Goal: Task Accomplishment & Management: Use online tool/utility

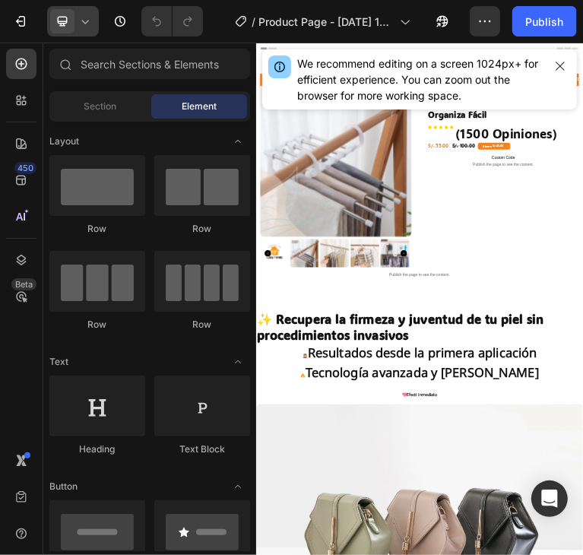
click at [87, 28] on icon at bounding box center [85, 21] width 15 height 15
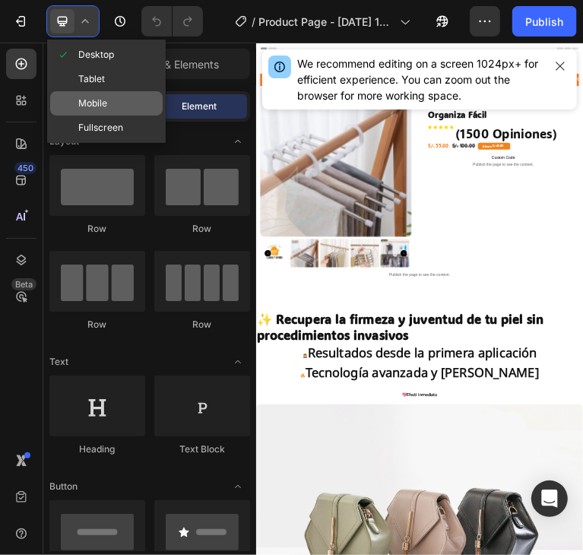
click at [122, 116] on div "Mobile" at bounding box center [106, 128] width 113 height 24
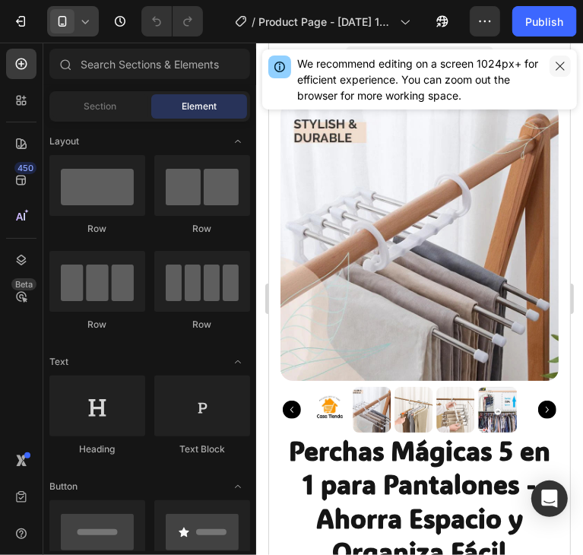
drag, startPoint x: 555, startPoint y: 62, endPoint x: 238, endPoint y: 80, distance: 317.5
click at [555, 62] on icon "button" at bounding box center [560, 66] width 12 height 12
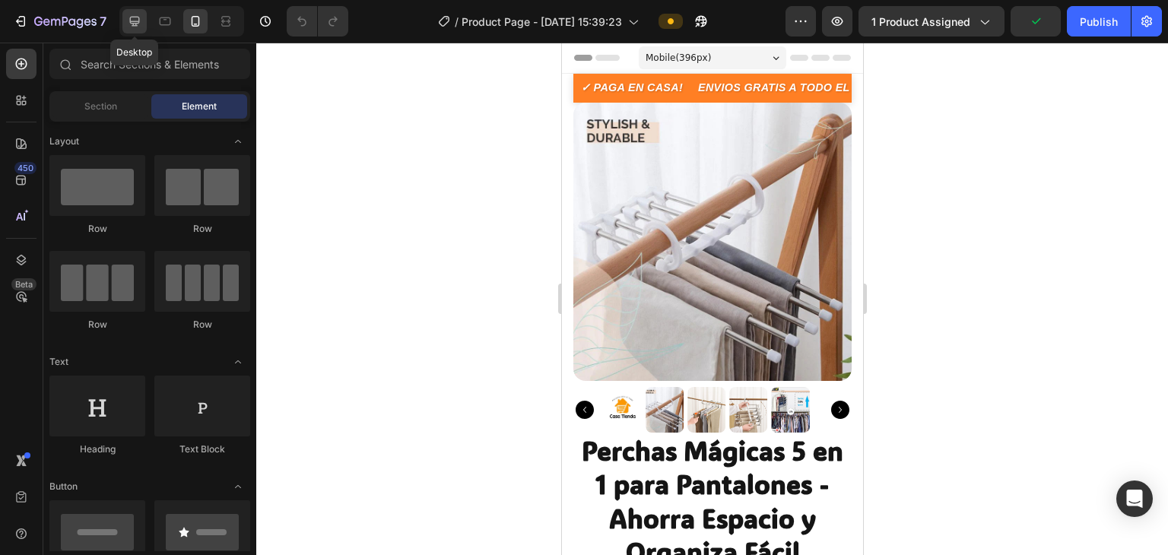
click at [132, 20] on icon at bounding box center [134, 21] width 15 height 15
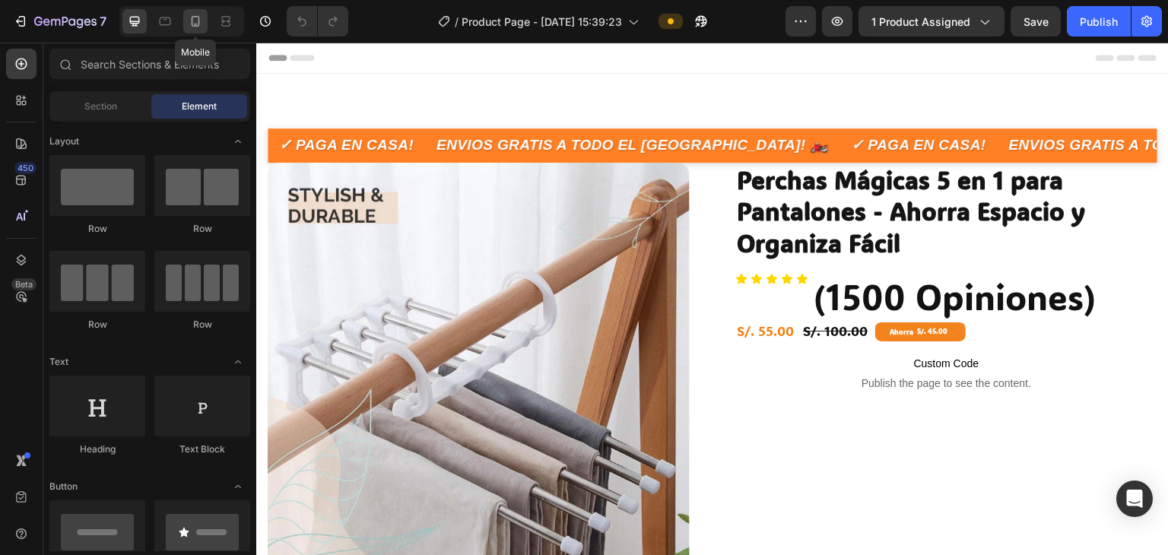
click at [201, 21] on icon at bounding box center [195, 21] width 15 height 15
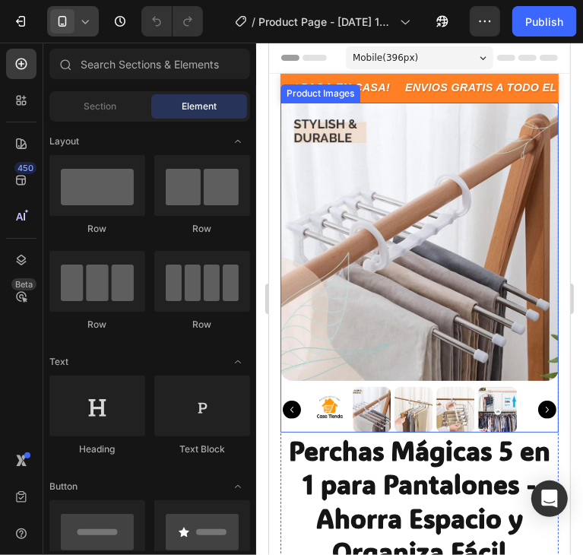
click at [379, 252] on img at bounding box center [419, 241] width 278 height 278
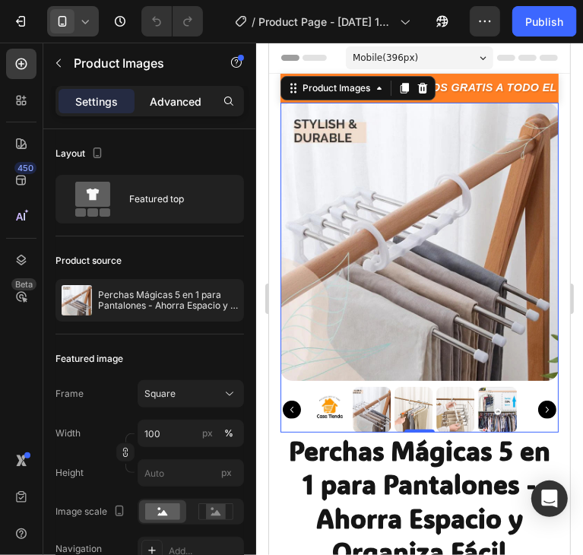
click at [170, 94] on p "Advanced" at bounding box center [176, 102] width 52 height 16
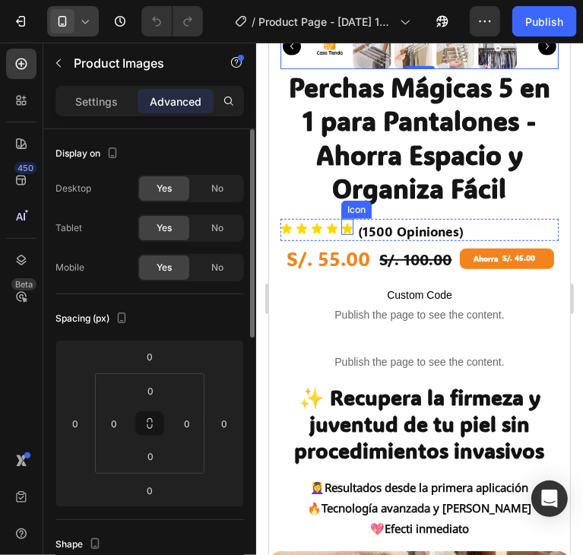
scroll to position [380, 0]
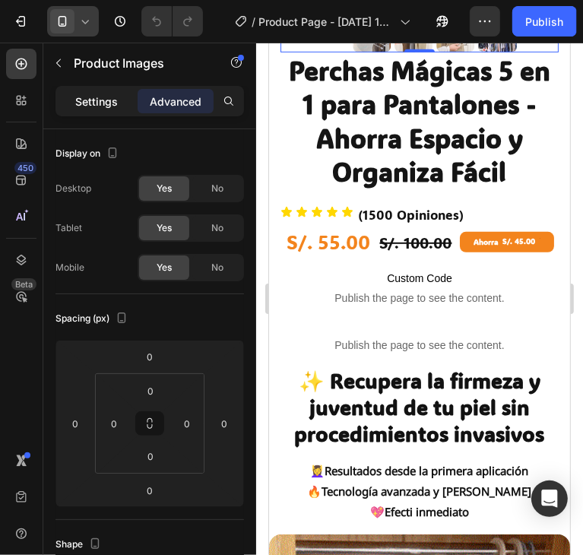
click at [116, 98] on p "Settings" at bounding box center [96, 102] width 43 height 16
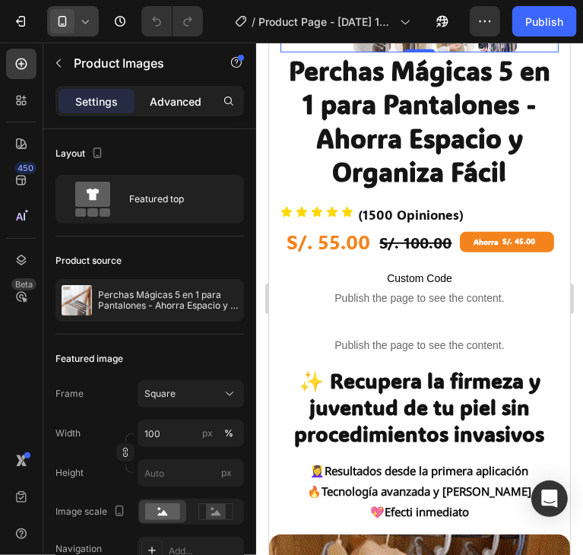
click at [164, 98] on p "Advanced" at bounding box center [176, 102] width 52 height 16
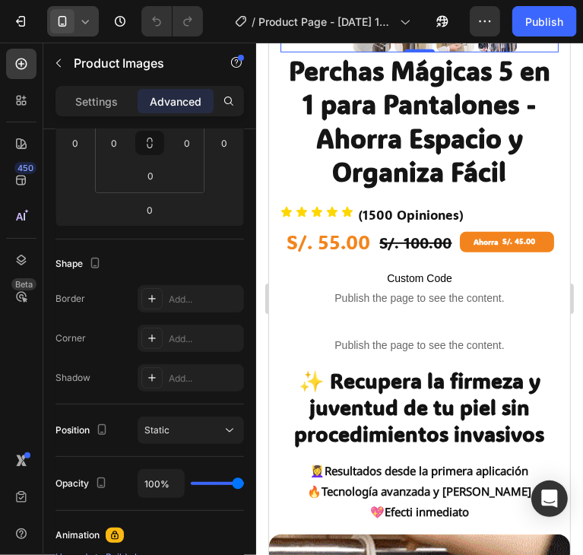
scroll to position [0, 0]
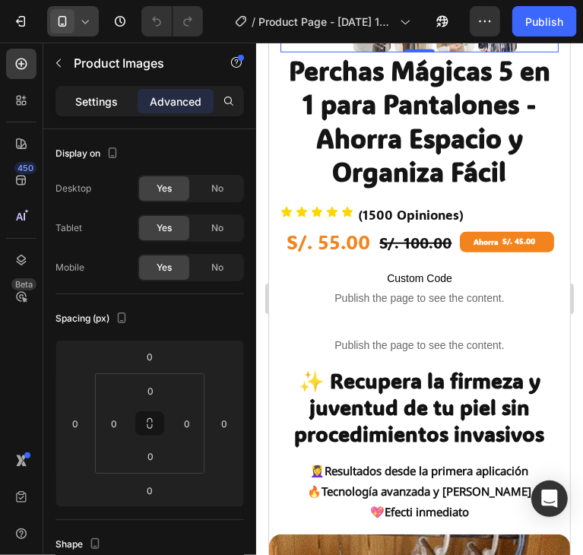
click at [100, 101] on p "Settings" at bounding box center [96, 102] width 43 height 16
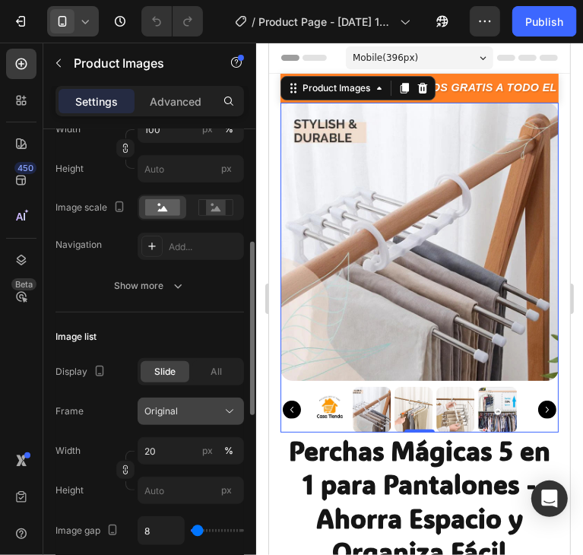
click at [214, 417] on div "Original" at bounding box center [190, 411] width 93 height 15
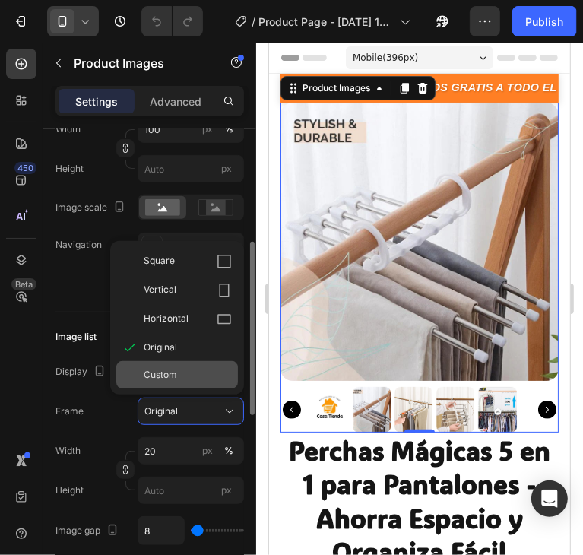
click at [204, 369] on div "Custom" at bounding box center [188, 375] width 88 height 14
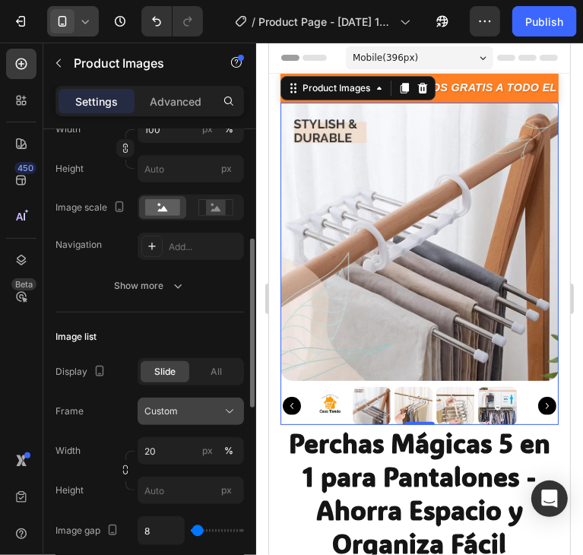
click at [207, 414] on div "Custom" at bounding box center [181, 411] width 74 height 14
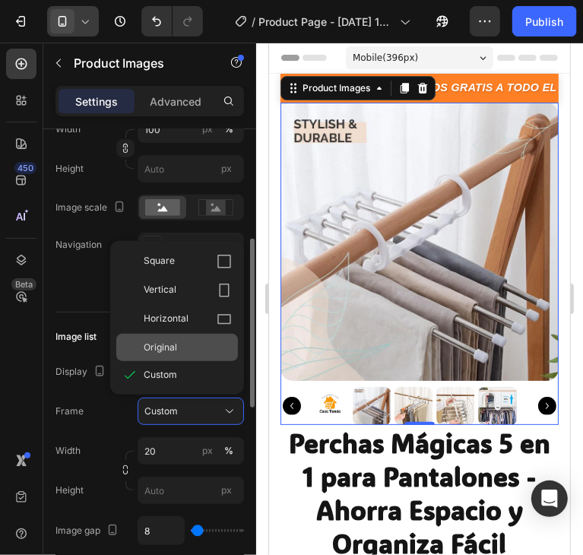
click at [195, 353] on div "Original" at bounding box center [177, 347] width 122 height 27
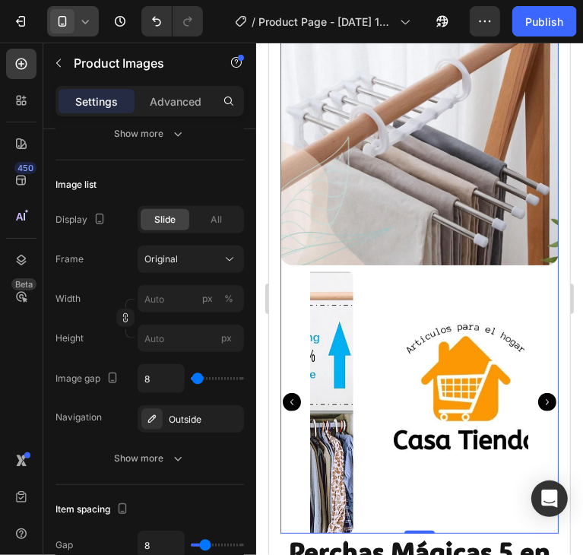
scroll to position [76, 0]
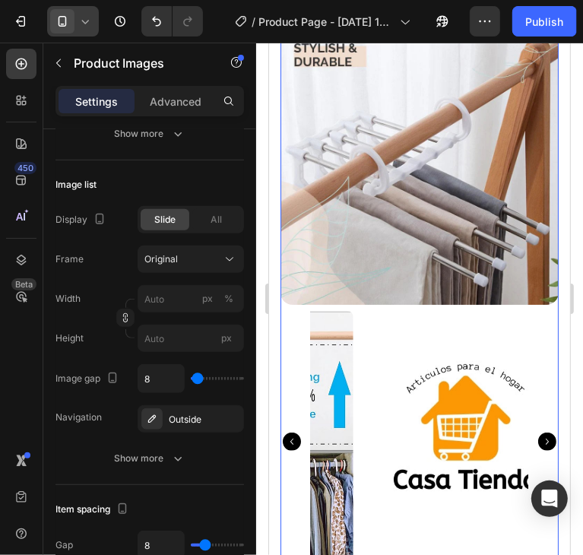
click at [537, 432] on icon "Carousel Next Arrow" at bounding box center [546, 441] width 18 height 18
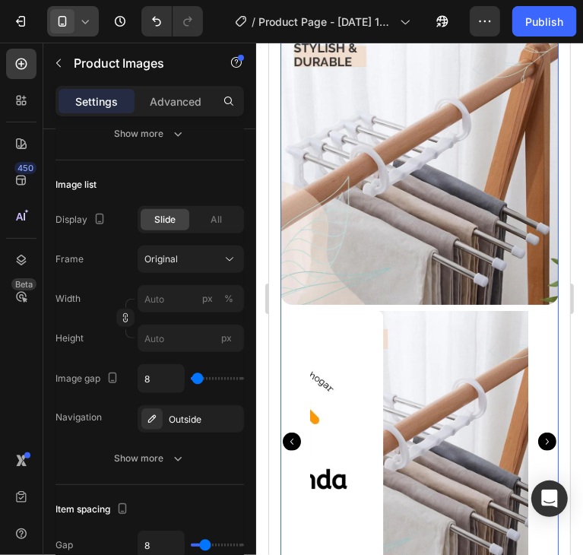
click at [537, 432] on icon "Carousel Next Arrow" at bounding box center [546, 441] width 18 height 18
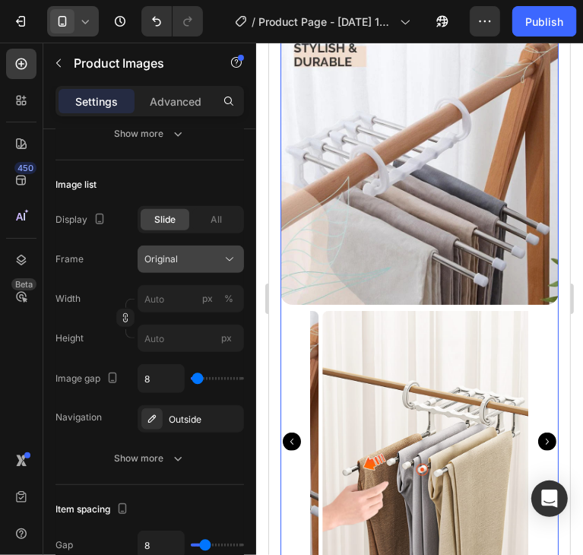
click at [185, 257] on div "Original" at bounding box center [181, 259] width 74 height 14
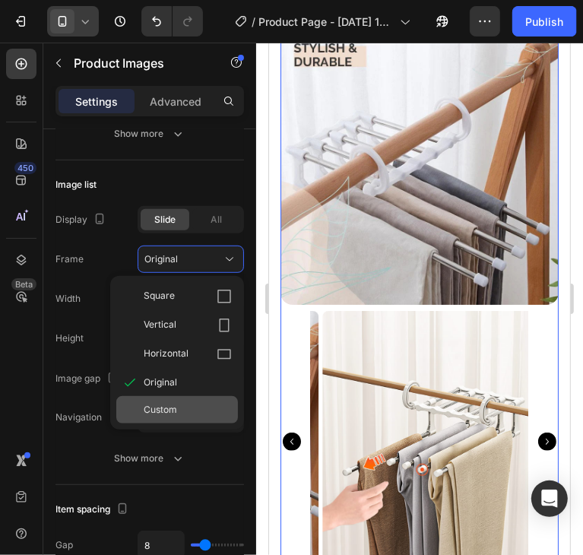
click at [207, 405] on div "Custom" at bounding box center [188, 410] width 88 height 14
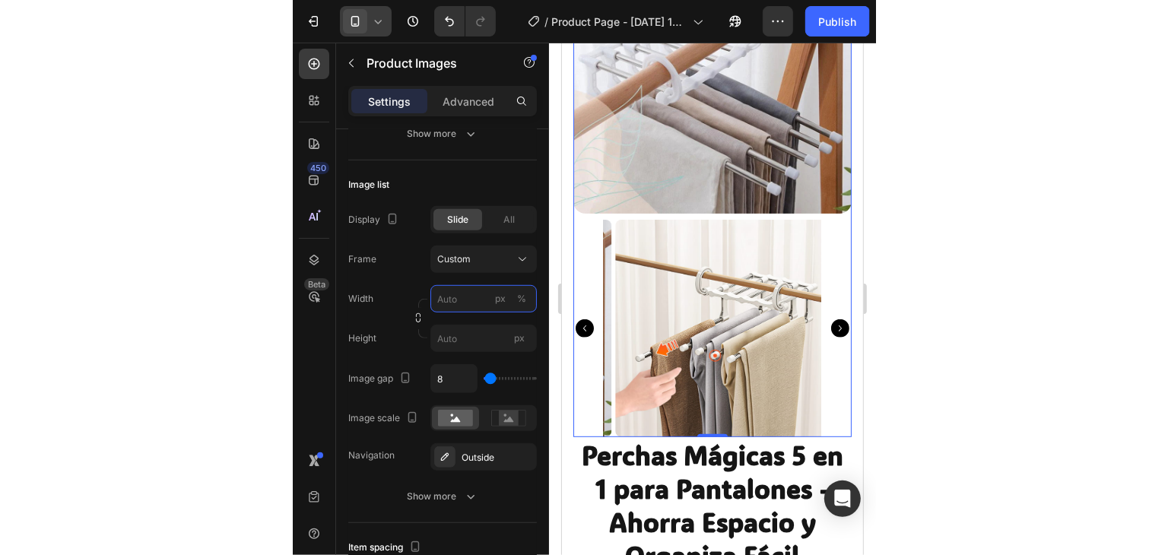
scroll to position [152, 0]
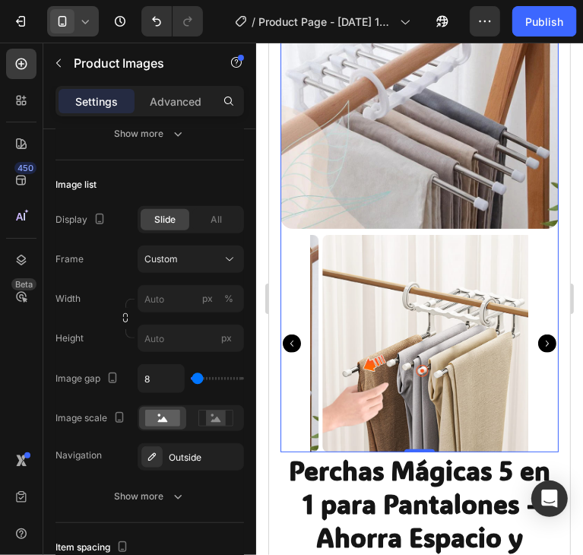
click at [296, 326] on div at bounding box center [419, 342] width 278 height 217
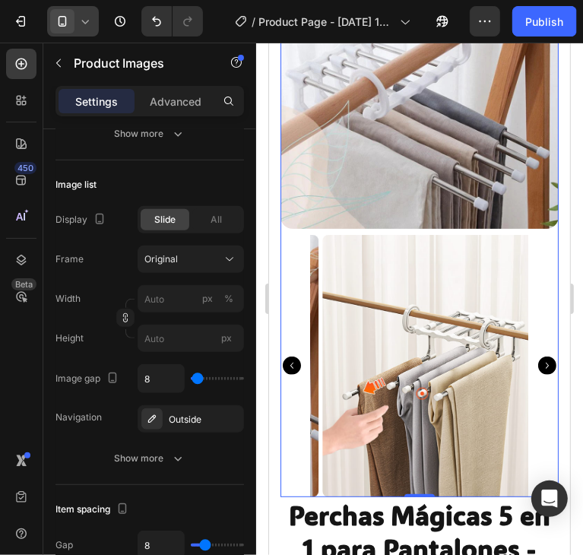
click at [296, 326] on div at bounding box center [419, 365] width 278 height 262
click at [295, 356] on icon "Carousel Back Arrow" at bounding box center [291, 365] width 18 height 18
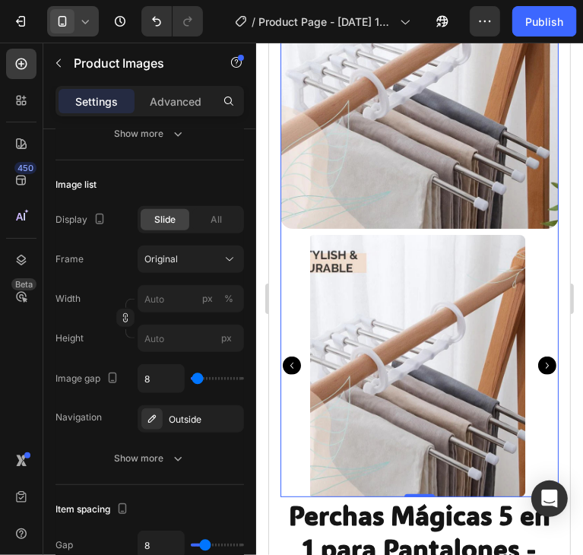
click at [295, 356] on icon "Carousel Back Arrow" at bounding box center [291, 365] width 18 height 18
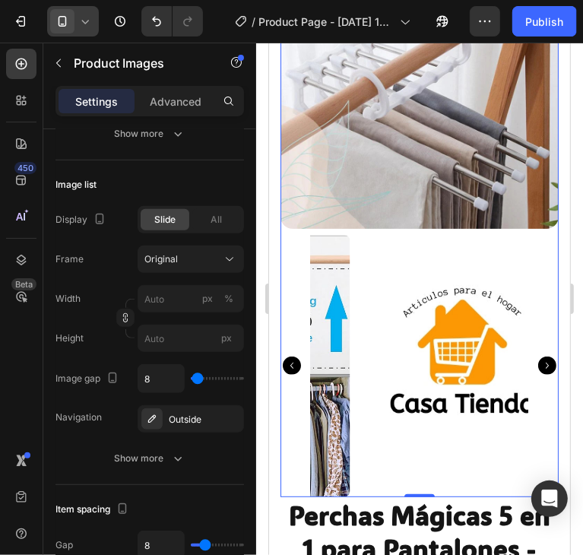
click at [295, 356] on icon "Carousel Back Arrow" at bounding box center [291, 365] width 18 height 18
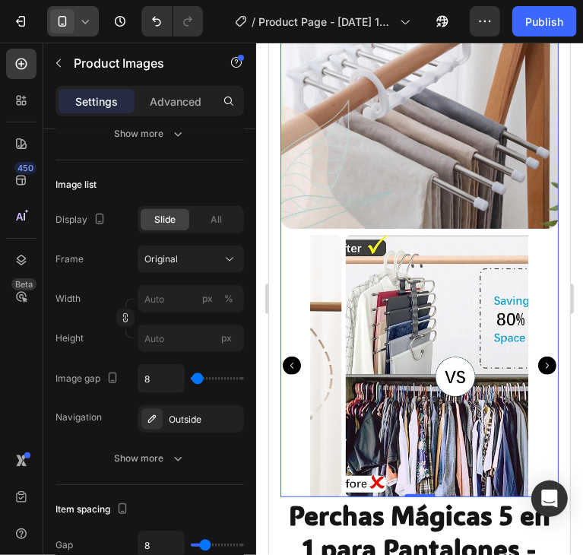
click at [295, 356] on icon "Carousel Back Arrow" at bounding box center [291, 365] width 18 height 18
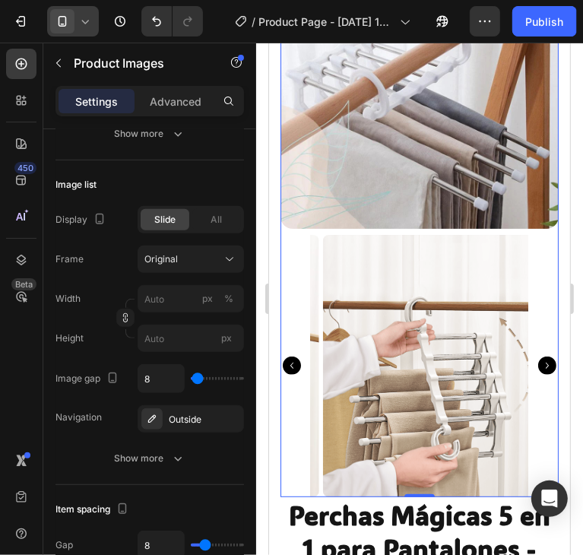
click at [295, 356] on icon "Carousel Back Arrow" at bounding box center [291, 365] width 18 height 18
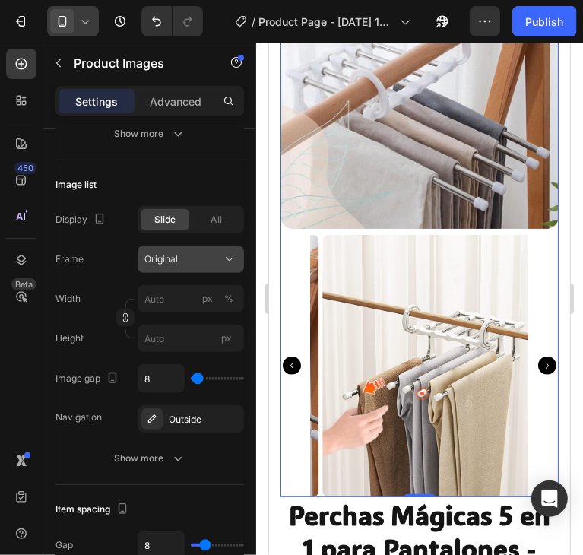
click at [195, 253] on div "Original" at bounding box center [181, 259] width 74 height 14
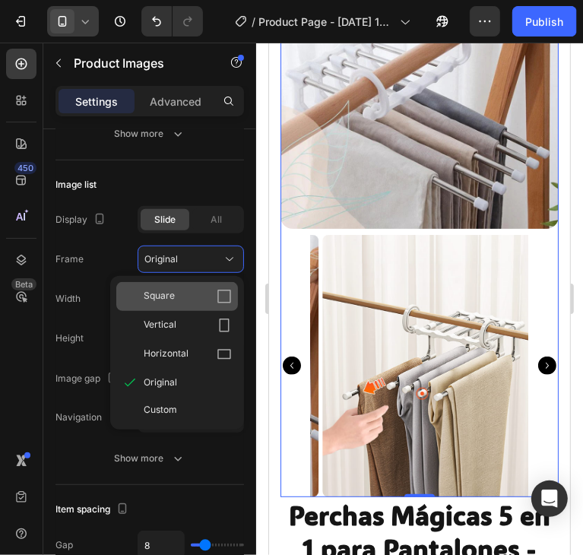
click at [188, 302] on div "Square" at bounding box center [188, 296] width 88 height 15
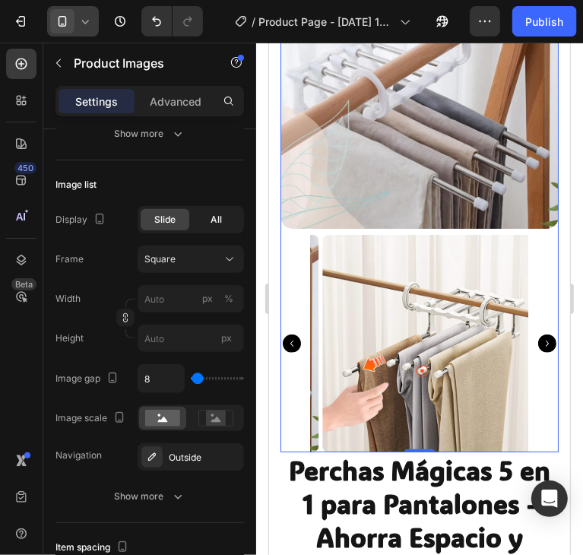
click at [218, 213] on span "All" at bounding box center [216, 220] width 11 height 14
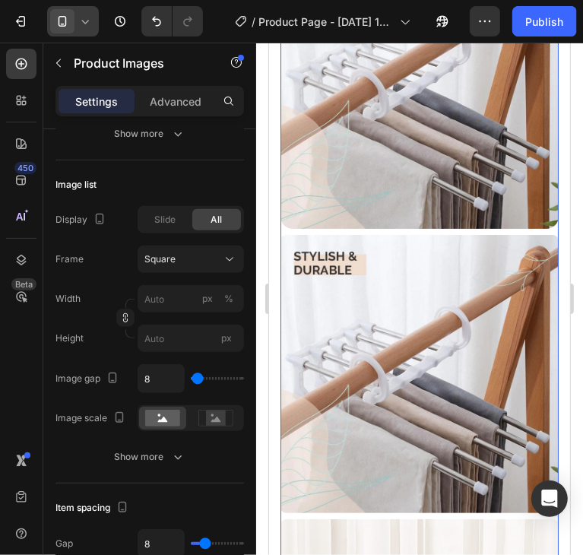
click at [189, 217] on div "Slide All" at bounding box center [191, 219] width 106 height 27
click at [177, 217] on div "Slide" at bounding box center [165, 219] width 49 height 21
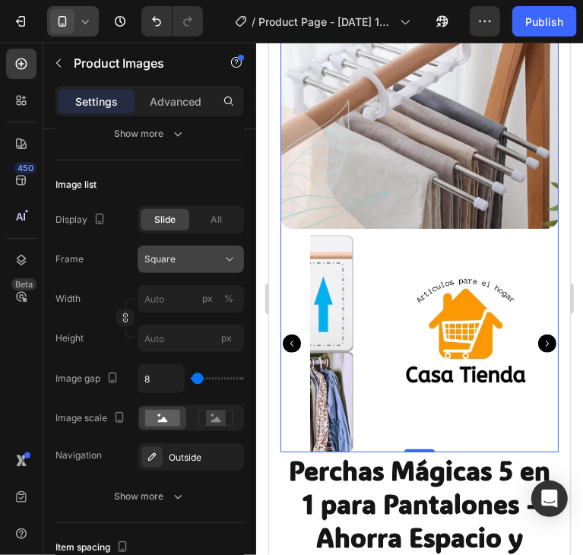
click at [167, 258] on span "Square" at bounding box center [159, 259] width 31 height 14
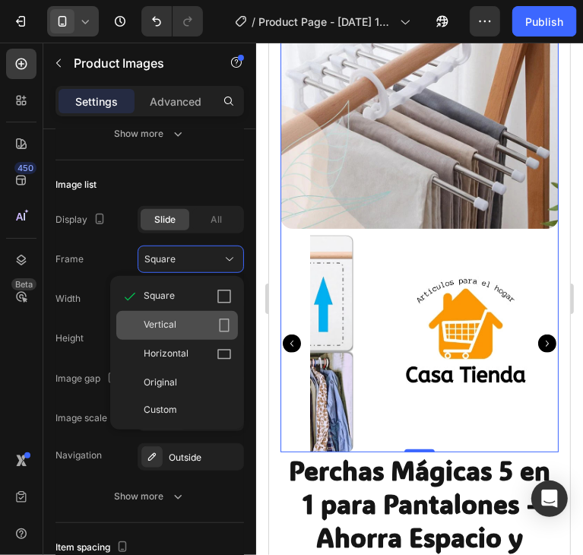
click at [179, 316] on div "Vertical" at bounding box center [177, 325] width 122 height 29
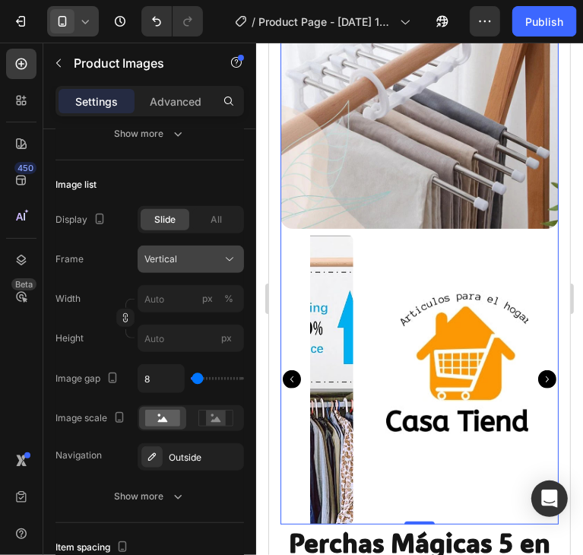
click at [202, 264] on div "Vertical" at bounding box center [181, 259] width 74 height 14
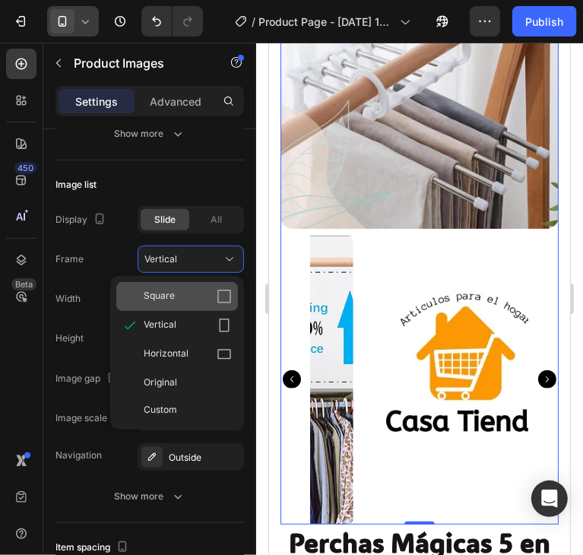
click at [189, 293] on div "Square" at bounding box center [188, 296] width 88 height 15
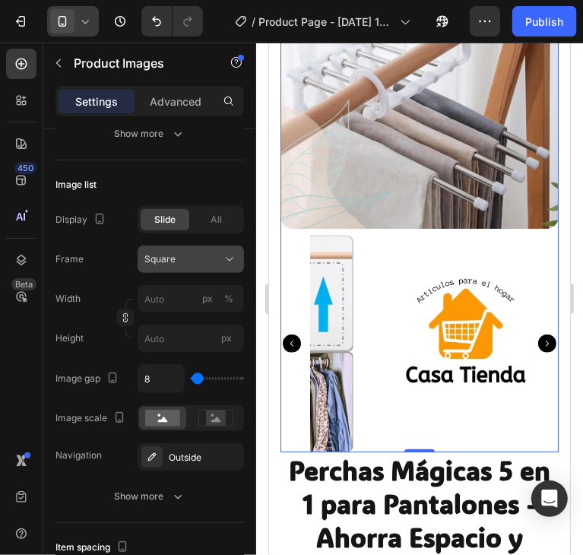
click at [184, 259] on div "Square" at bounding box center [181, 259] width 74 height 14
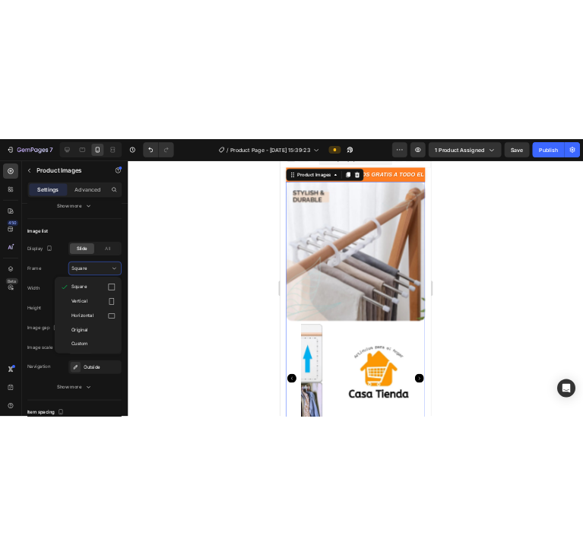
scroll to position [0, 0]
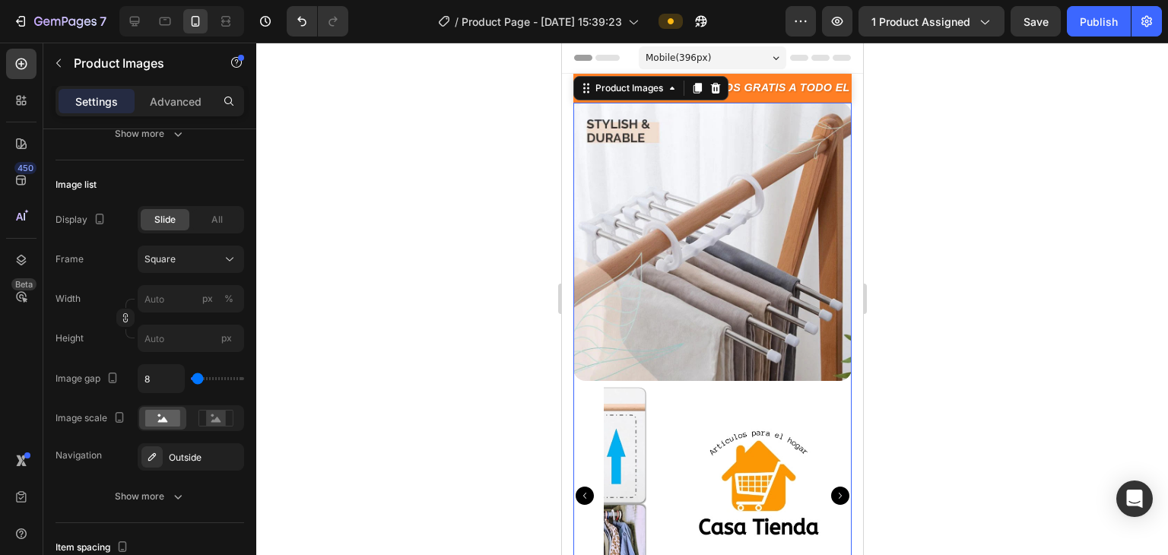
click at [582, 242] on div at bounding box center [711, 299] width 911 height 512
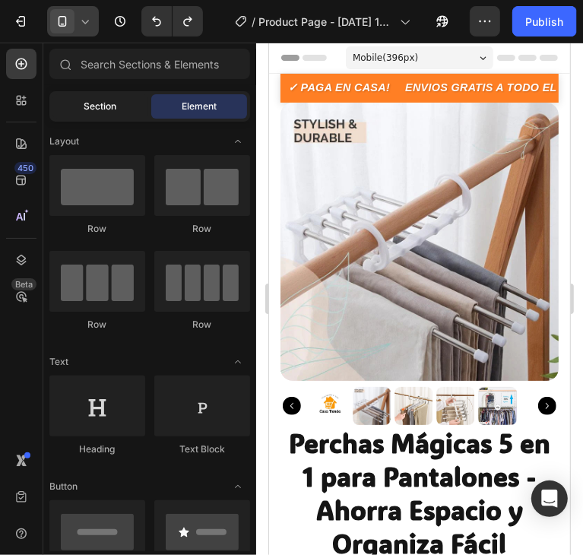
click at [119, 104] on div "Section" at bounding box center [100, 106] width 96 height 24
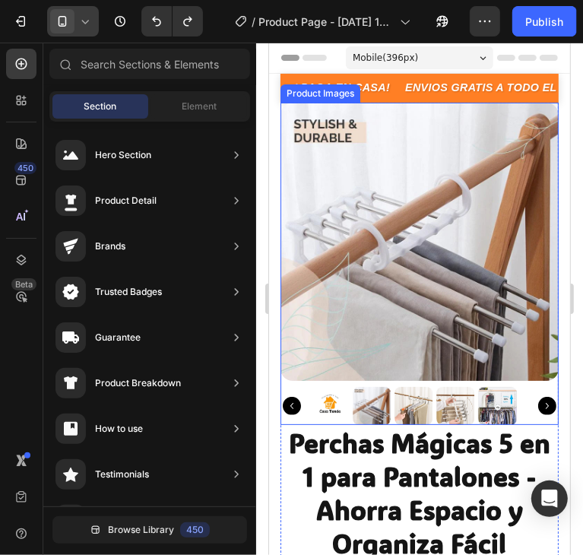
click at [473, 170] on img at bounding box center [419, 241] width 278 height 278
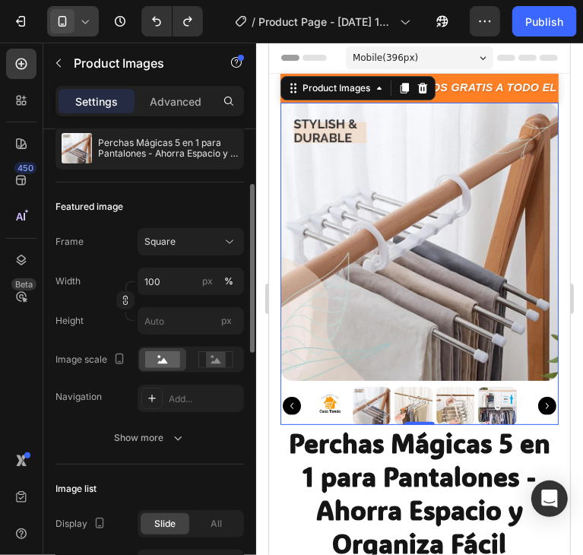
scroll to position [228, 0]
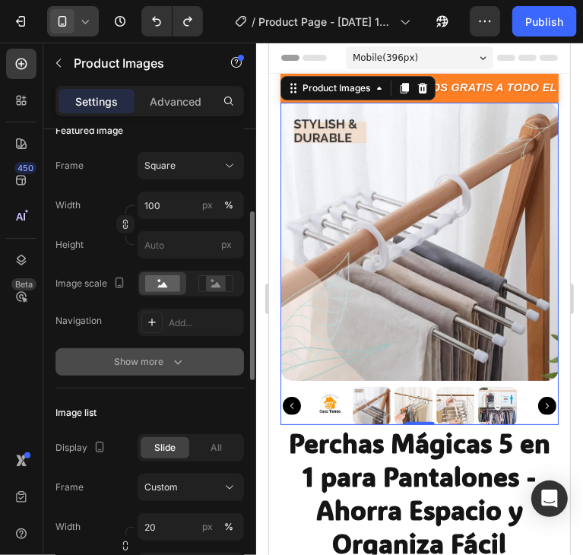
click at [176, 369] on button "Show more" at bounding box center [149, 361] width 189 height 27
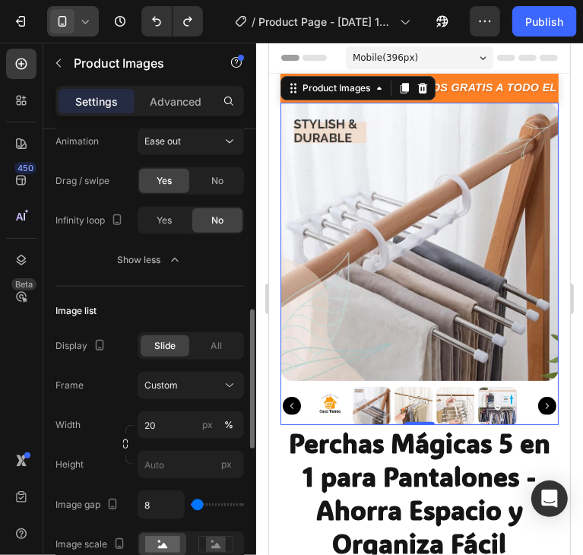
scroll to position [836, 0]
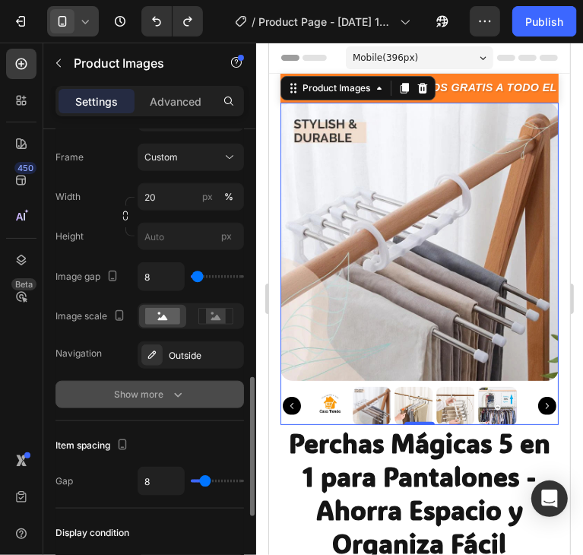
click at [171, 398] on icon "button" at bounding box center [177, 394] width 15 height 15
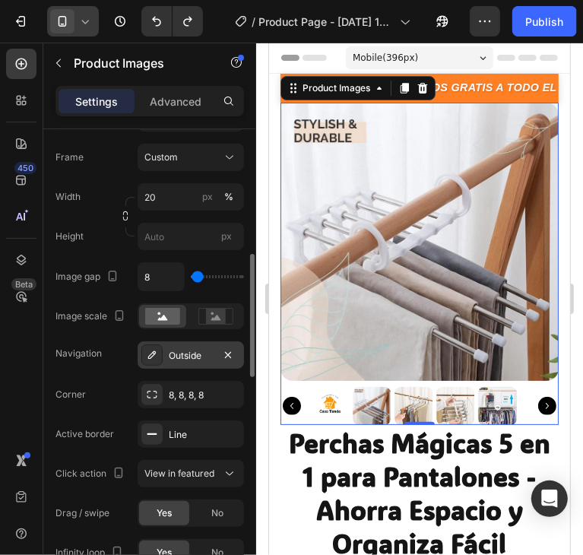
scroll to position [684, 0]
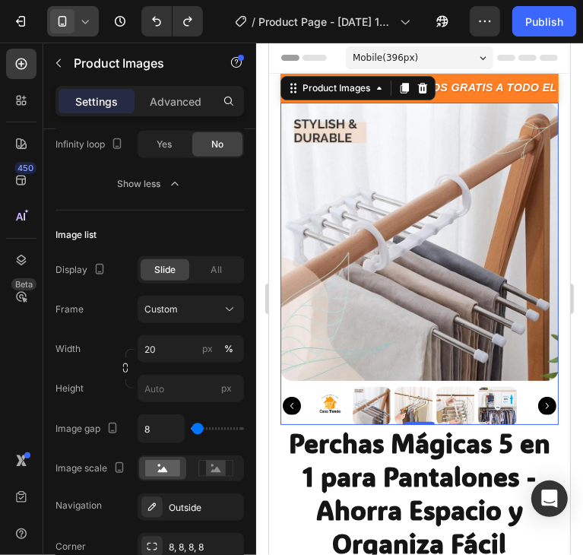
click at [325, 304] on img at bounding box center [419, 241] width 278 height 278
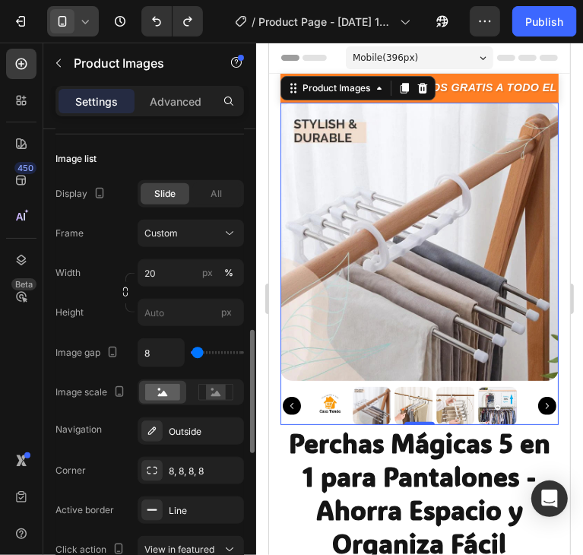
click at [400, 288] on img at bounding box center [419, 241] width 278 height 278
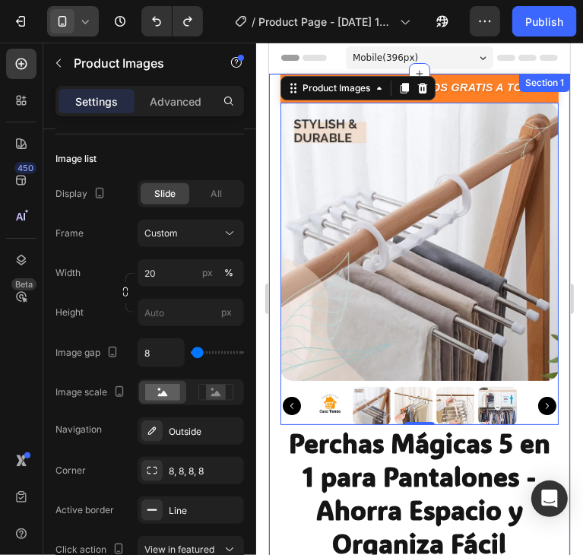
click at [550, 225] on div "✓ PAGA EN CASA! ENVIOS GRATIS A TODO EL [GEOGRAPHIC_DATA]! 🏍️ ✓ PAGA EN CASA! E…" at bounding box center [418, 405] width 301 height 664
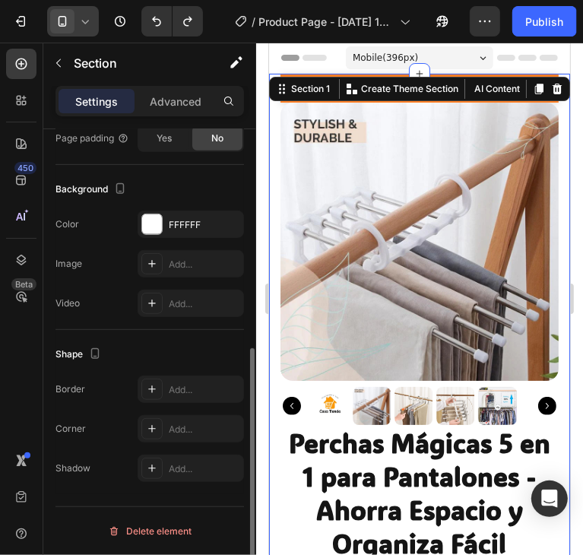
scroll to position [0, 0]
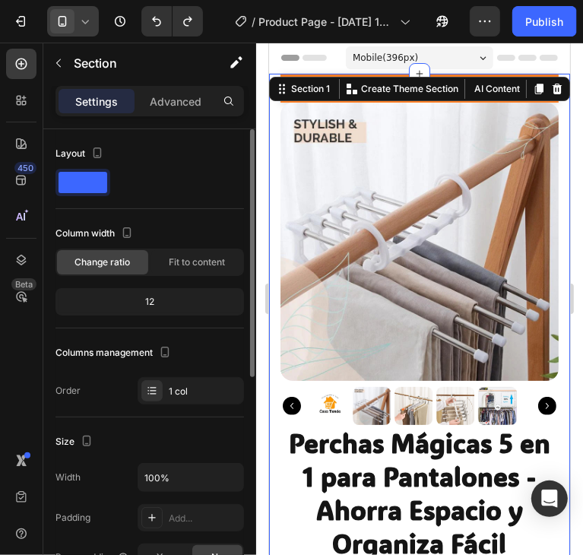
click at [488, 235] on img at bounding box center [419, 241] width 278 height 278
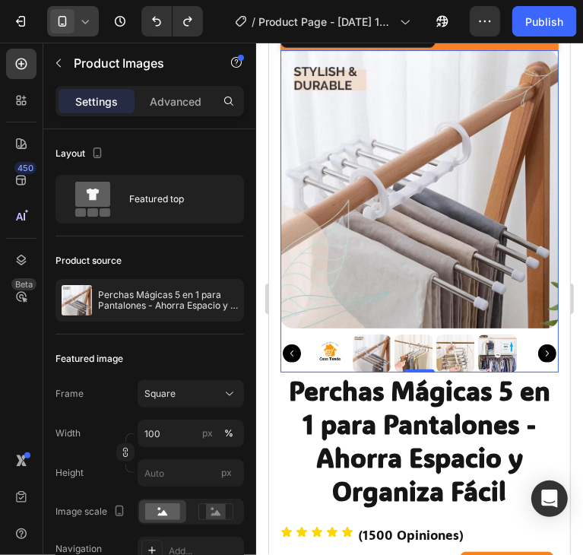
scroll to position [304, 0]
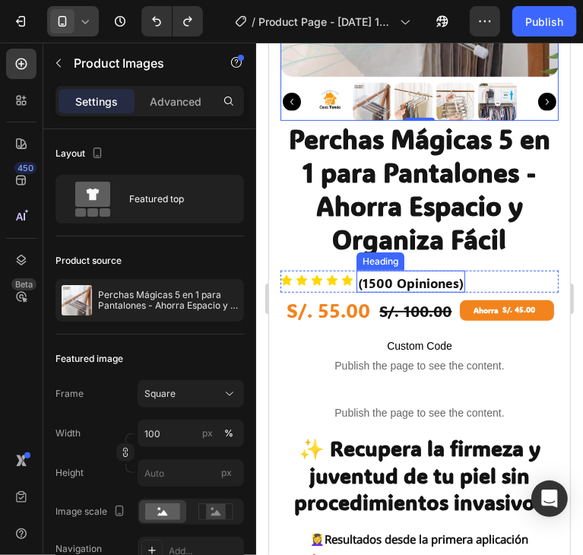
click at [377, 254] on div "Heading" at bounding box center [380, 261] width 42 height 14
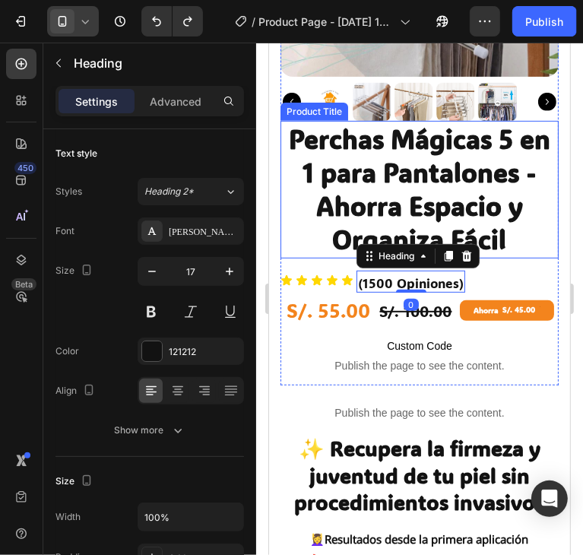
click at [366, 182] on h1 "Perchas Mágicas 5 en 1 para Pantalones - Ahorra Espacio y Organiza Fácil" at bounding box center [419, 189] width 278 height 138
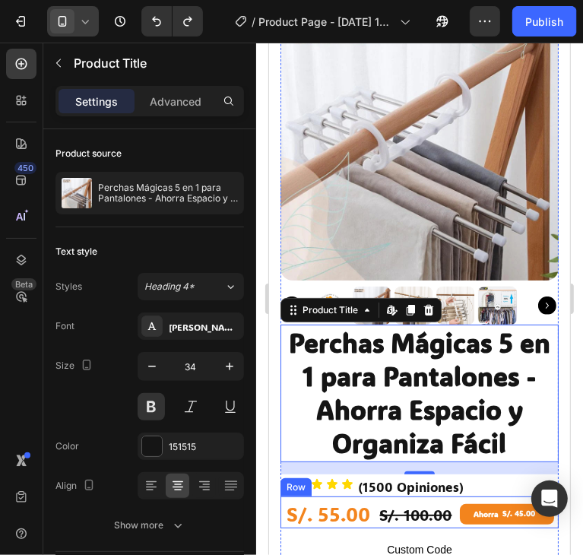
scroll to position [76, 0]
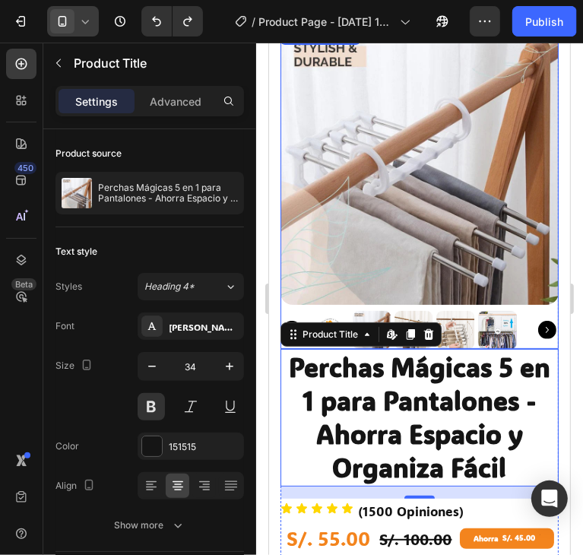
click at [400, 133] on img at bounding box center [419, 165] width 278 height 278
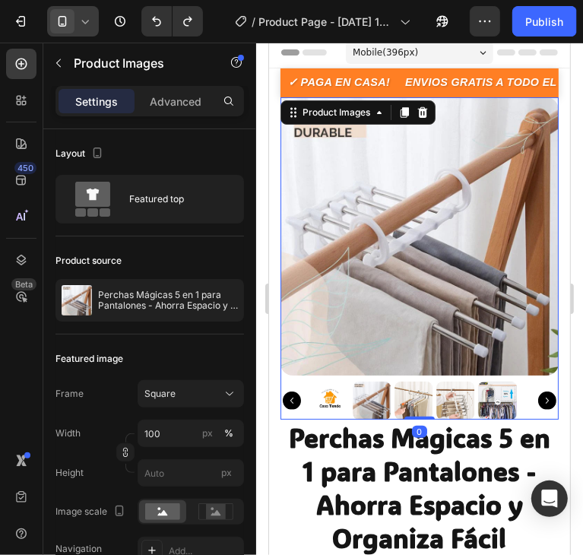
scroll to position [0, 0]
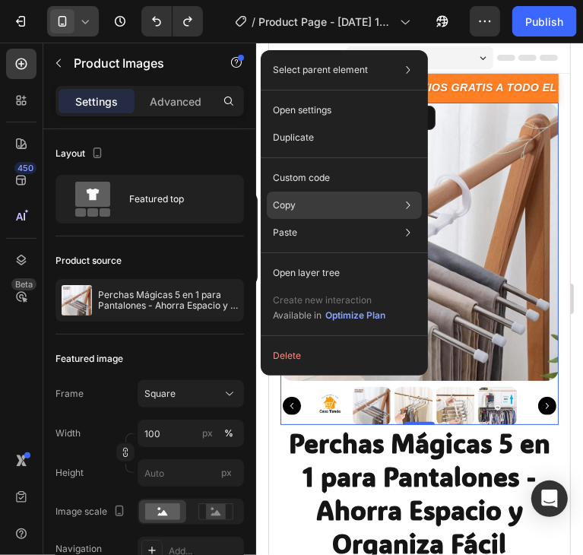
click at [316, 204] on div "Copy Copy element Ctrl + C Copy style Copy class .gyLVNJ6ZEu" at bounding box center [344, 205] width 155 height 27
click at [370, 209] on div "Copy Copy element Ctrl + C Copy style Copy class .gyLVNJ6ZEu" at bounding box center [344, 205] width 155 height 27
click at [407, 207] on icon at bounding box center [409, 205] width 4 height 8
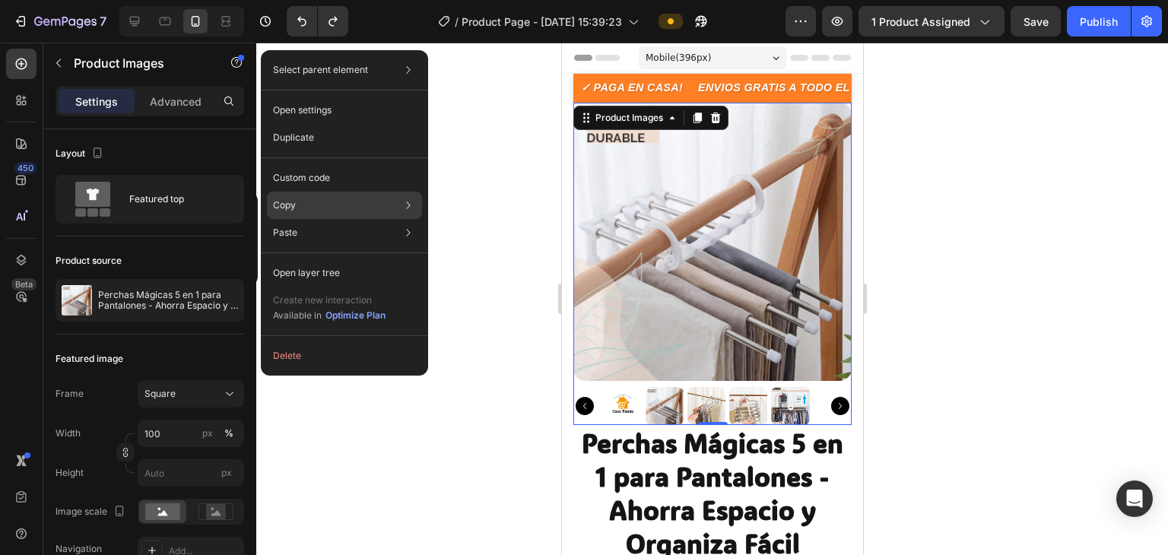
click at [409, 208] on icon at bounding box center [408, 205] width 15 height 15
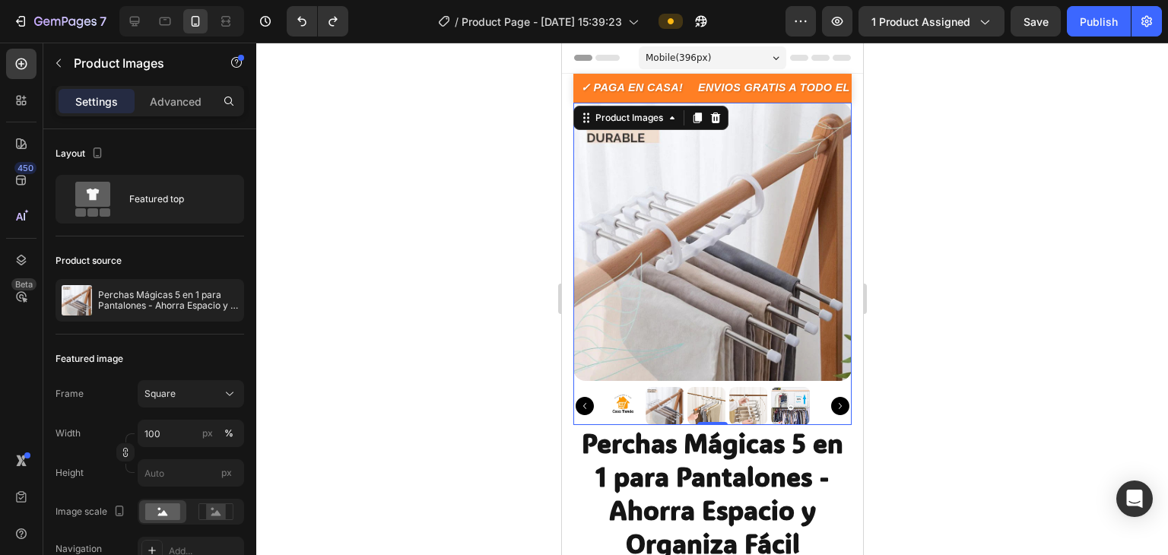
click at [582, 201] on div at bounding box center [711, 299] width 911 height 512
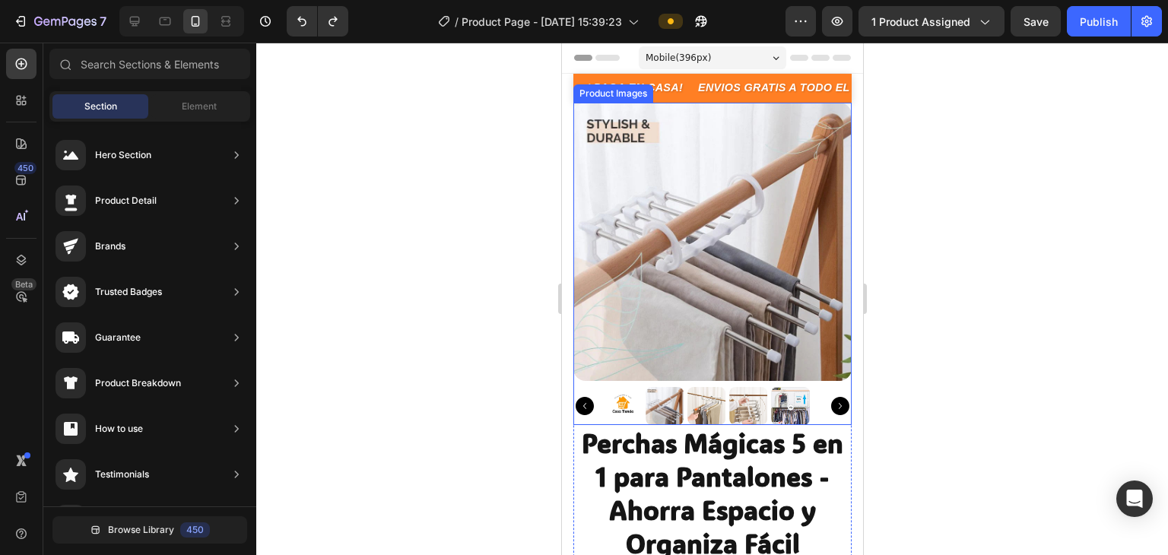
click at [582, 211] on img at bounding box center [711, 242] width 278 height 278
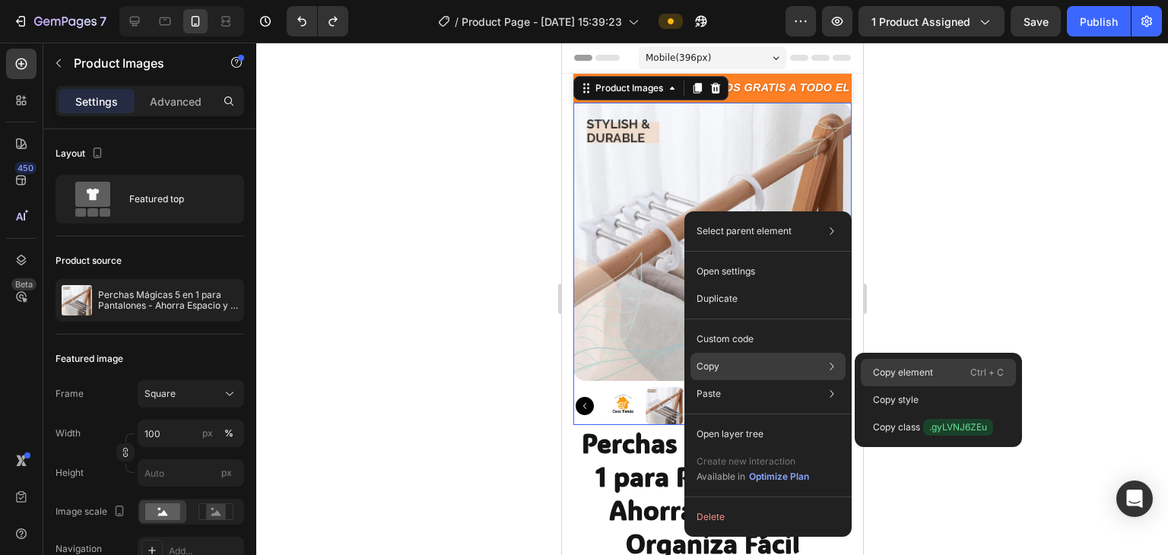
click at [582, 367] on p "Copy element" at bounding box center [903, 373] width 60 height 14
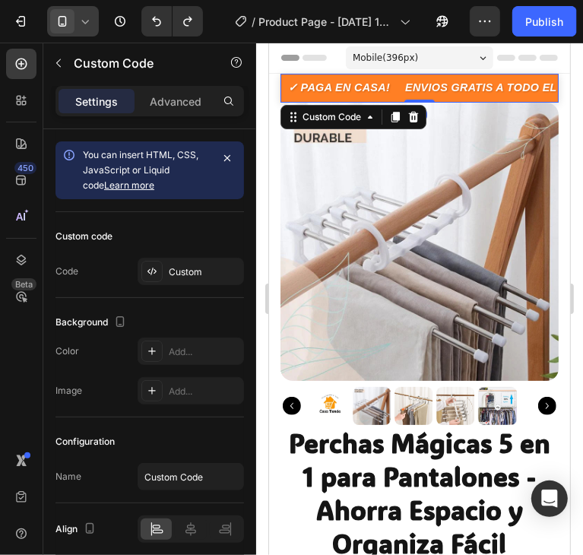
click at [476, 84] on p "ENVIOS GRATIS A TODO EL [GEOGRAPHIC_DATA]! 🏍️" at bounding box center [535, 87] width 278 height 17
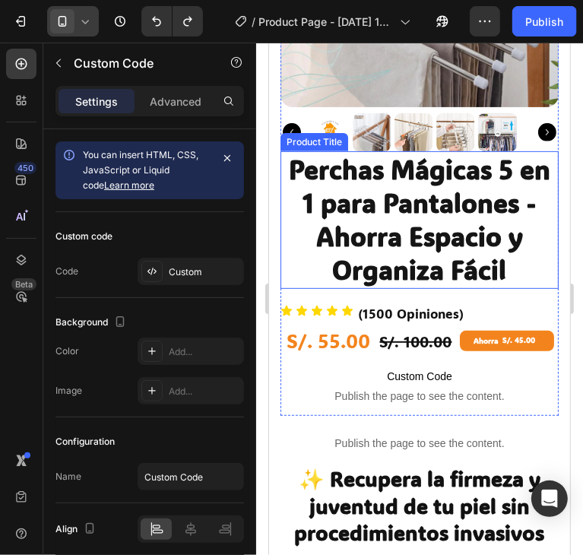
scroll to position [152, 0]
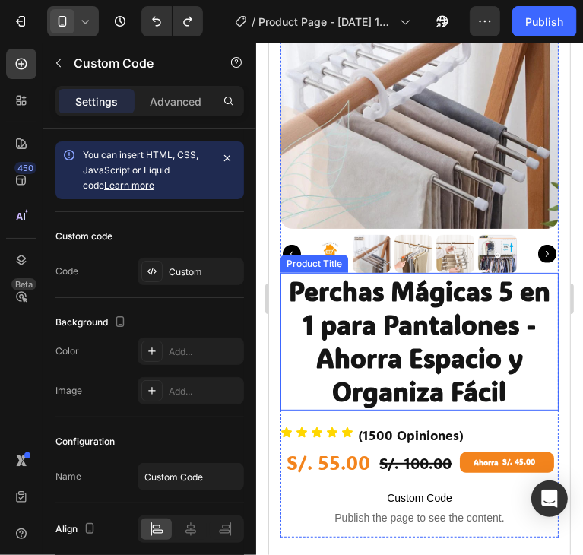
click at [377, 314] on h1 "Perchas Mágicas 5 en 1 para Pantalones - Ahorra Espacio y Organiza Fácil" at bounding box center [419, 341] width 278 height 138
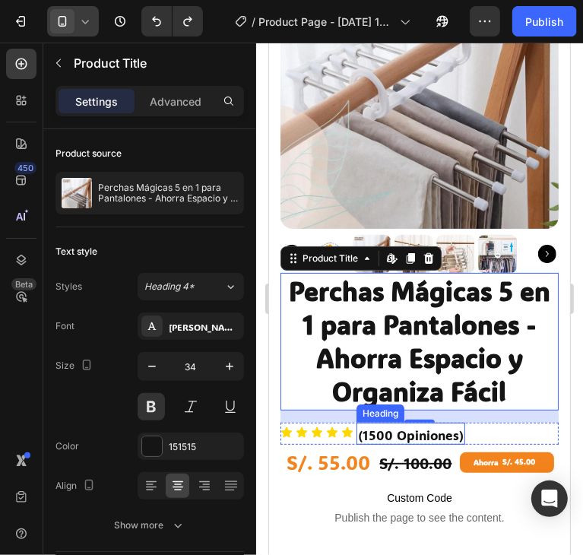
click at [385, 424] on h2 "(1500 Opiniones)" at bounding box center [410, 434] width 109 height 20
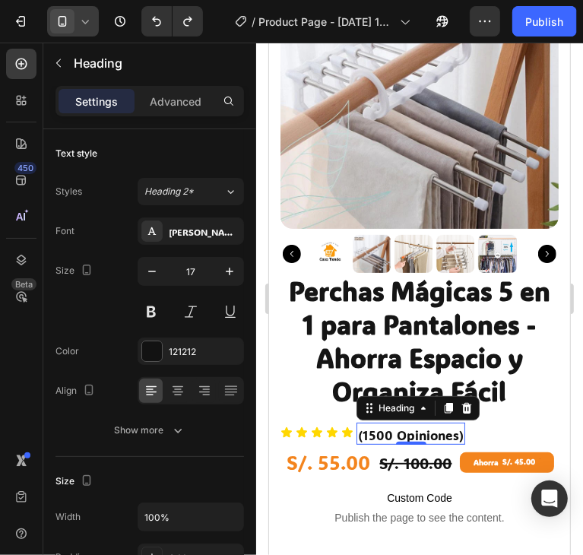
click at [467, 422] on div "Icon Icon Icon Icon Icon (1500 Opiniones) Heading 0" at bounding box center [419, 433] width 278 height 22
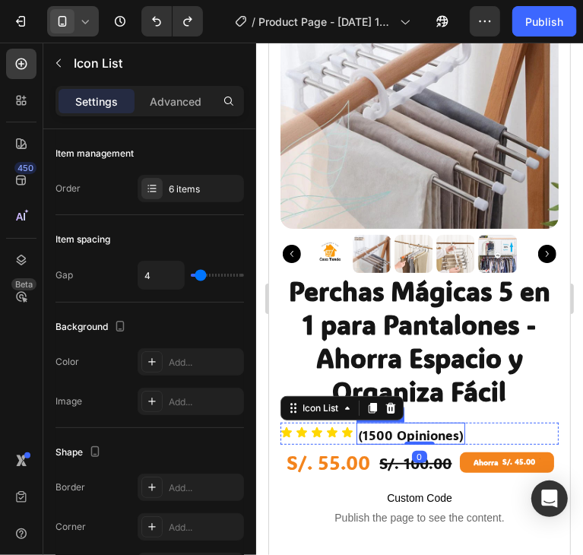
click at [439, 424] on h2 "(1500 Opiniones)" at bounding box center [410, 434] width 109 height 20
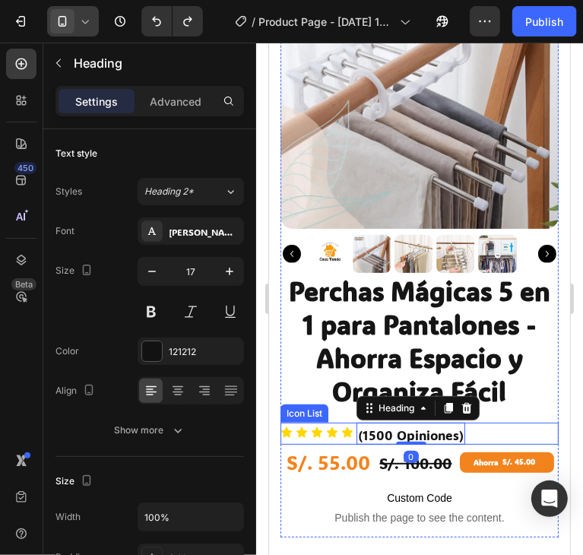
click at [474, 422] on div "Icon Icon Icon Icon Icon (1500 Opiniones) Heading 0" at bounding box center [419, 433] width 278 height 22
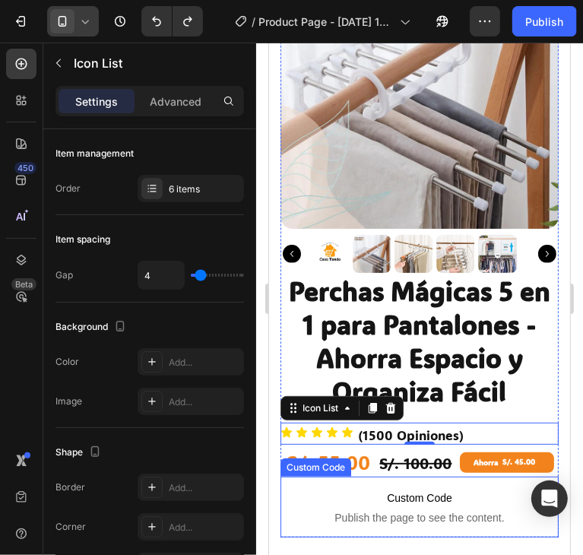
click at [329, 476] on p "Custom Code Publish the page to see the content." at bounding box center [419, 506] width 278 height 61
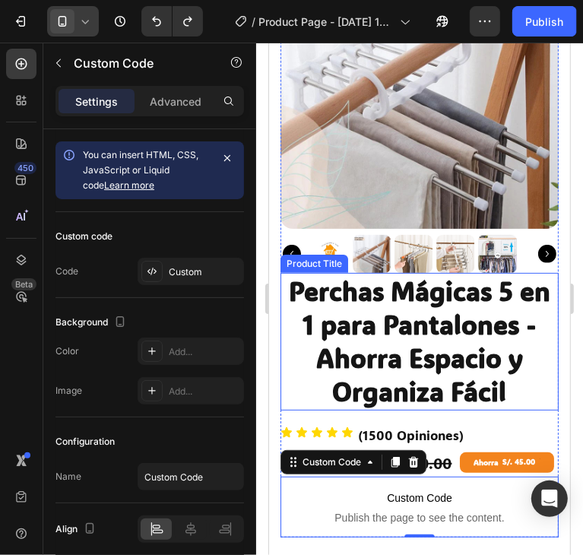
click at [296, 375] on h1 "Perchas Mágicas 5 en 1 para Pantalones - Ahorra Espacio y Organiza Fácil" at bounding box center [419, 341] width 278 height 138
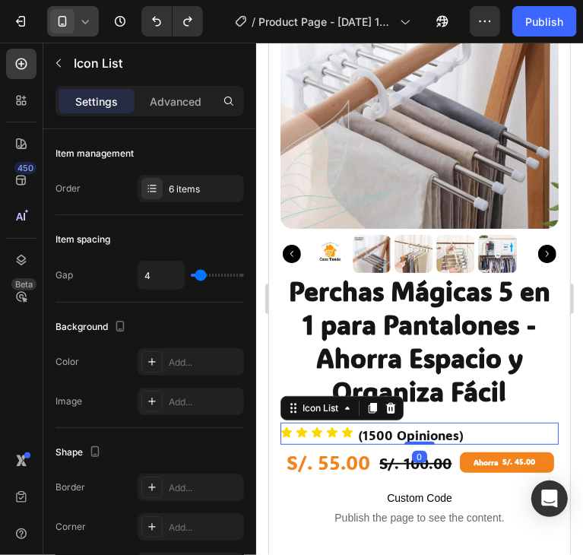
click at [475, 422] on div "Icon Icon Icon Icon Icon (1500 Opiniones) Heading" at bounding box center [419, 433] width 278 height 22
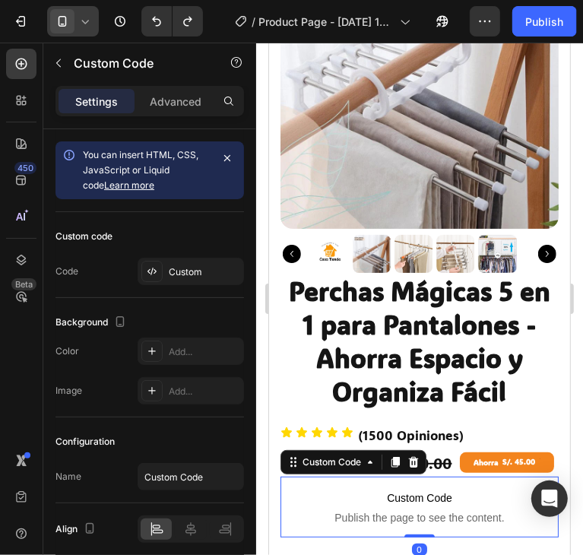
click at [325, 477] on p "Custom Code Publish the page to see the content." at bounding box center [419, 506] width 278 height 61
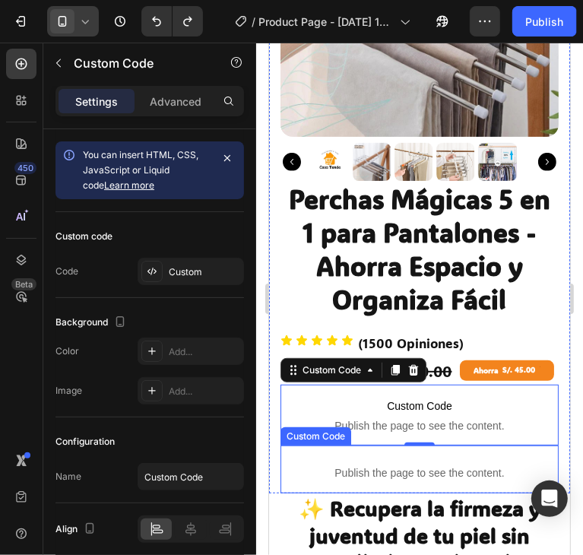
scroll to position [304, 0]
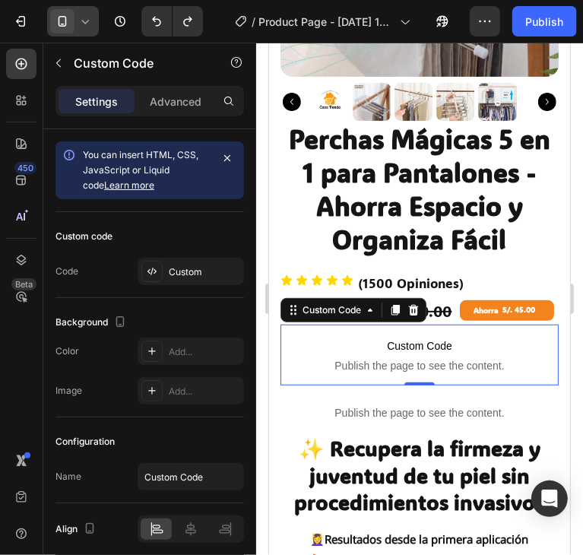
click at [404, 357] on span "Publish the page to see the content." at bounding box center [419, 364] width 278 height 15
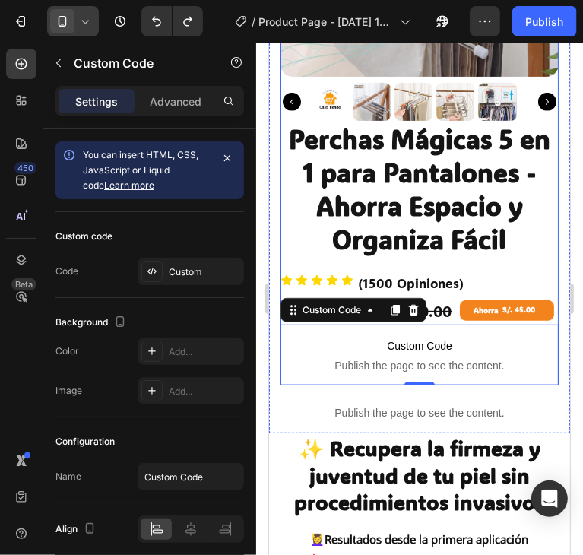
click at [511, 255] on div "Perchas Mágicas 5 en 1 para Pantalones - Ahorra Espacio y Organiza Fácil Produc…" at bounding box center [419, 252] width 278 height 265
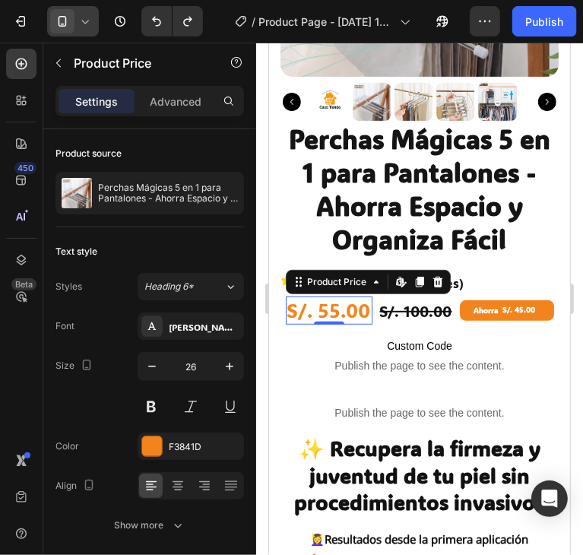
click at [343, 300] on div "S/. 55.00" at bounding box center [328, 310] width 87 height 29
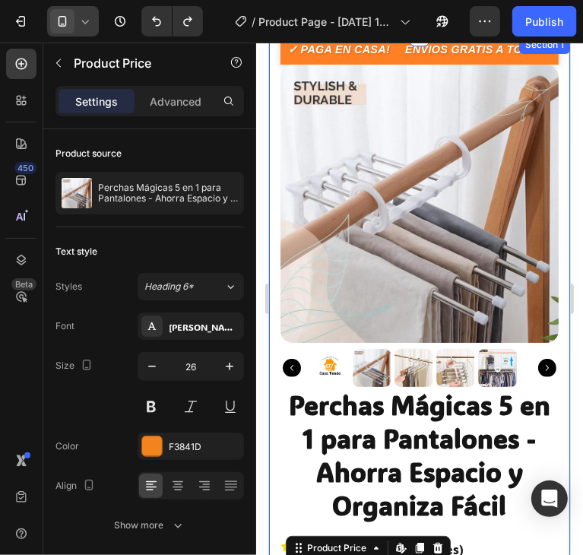
scroll to position [0, 0]
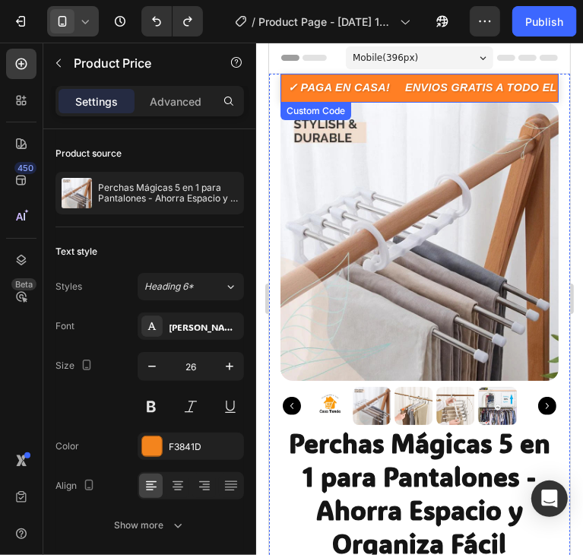
click at [470, 85] on p "ENVIOS GRATIS A TODO EL [GEOGRAPHIC_DATA]! 🏍️" at bounding box center [535, 87] width 278 height 17
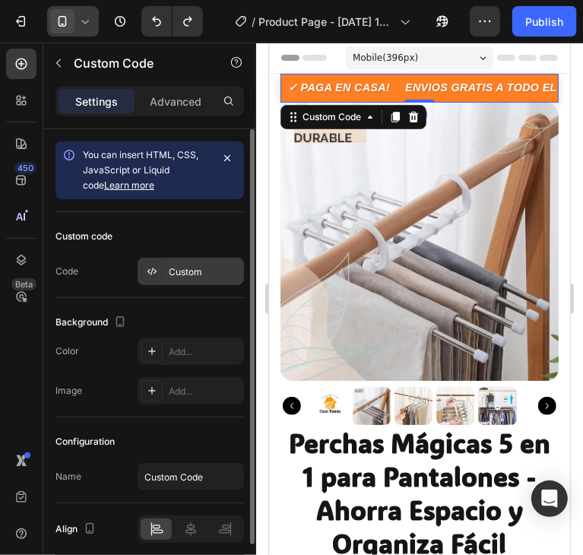
click at [173, 277] on div "Custom" at bounding box center [204, 272] width 71 height 14
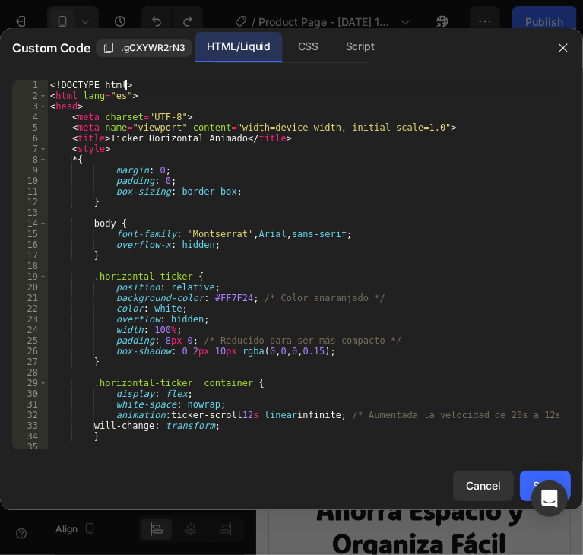
click at [128, 87] on div "<! DOCTYPE html > < html lang = "es" > < head > < meta charset = "UTF-8" > < me…" at bounding box center [303, 275] width 512 height 391
click at [122, 87] on div "<! DOCTYPE html > < html lang = "es" > < head > < meta charset = "UTF-8" > < me…" at bounding box center [303, 264] width 512 height 369
click at [122, 87] on div "<! DOCTYPE html > < html lang = "es" > < head > < meta charset = "UTF-8" > < me…" at bounding box center [303, 275] width 512 height 391
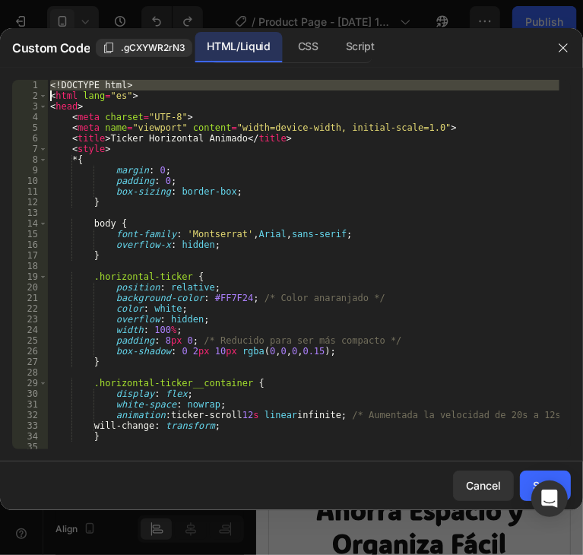
click at [122, 87] on div "<! DOCTYPE html > < html lang = "es" > < head > < meta charset = "UTF-8" > < me…" at bounding box center [303, 275] width 512 height 391
type textarea "</body> </html>"
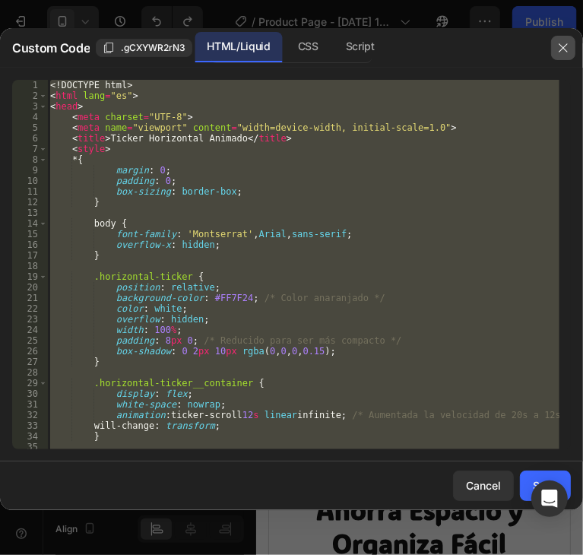
click at [563, 49] on icon "button" at bounding box center [563, 48] width 12 height 12
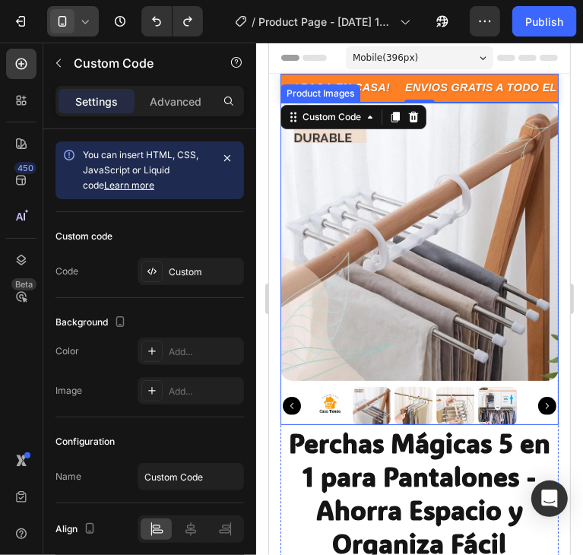
click at [337, 330] on img at bounding box center [419, 241] width 278 height 278
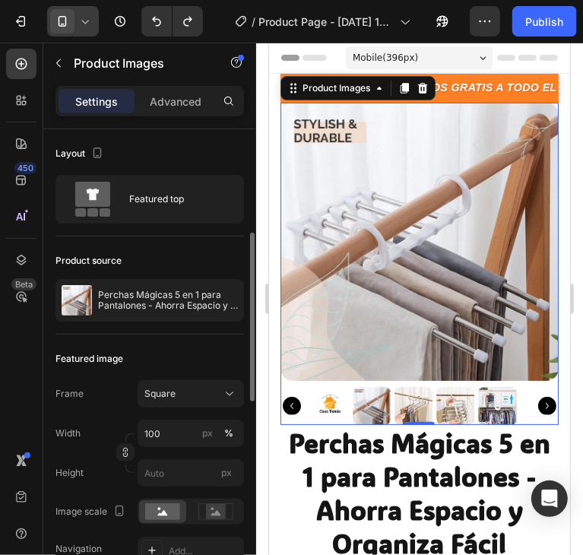
scroll to position [76, 0]
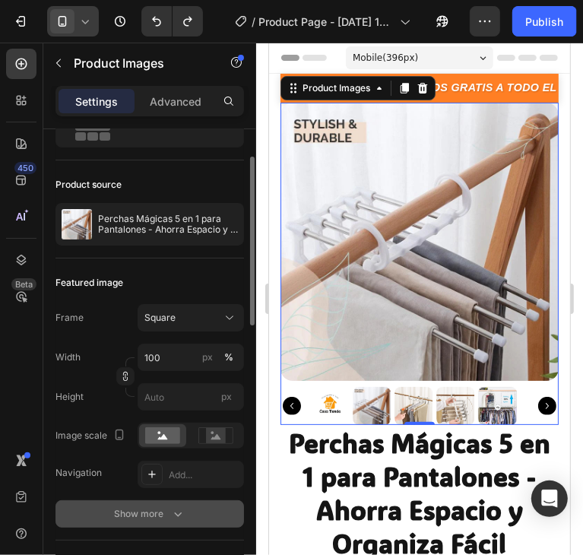
click at [180, 506] on icon "button" at bounding box center [177, 513] width 15 height 15
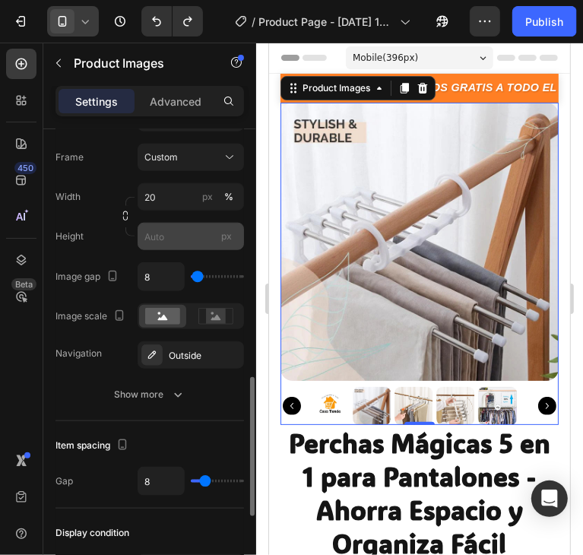
scroll to position [760, 0]
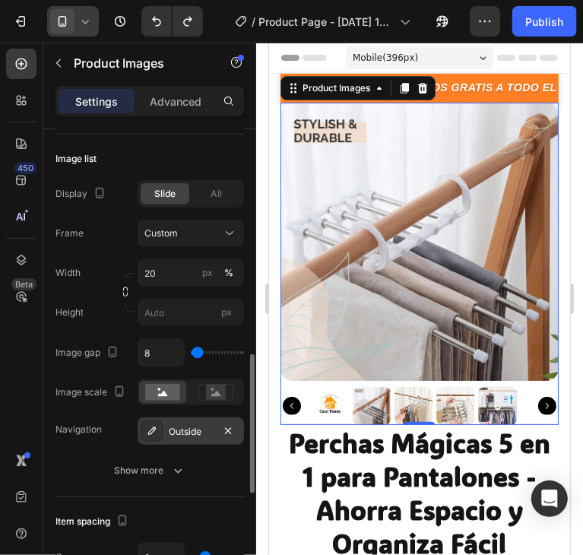
click at [156, 425] on icon at bounding box center [152, 431] width 12 height 12
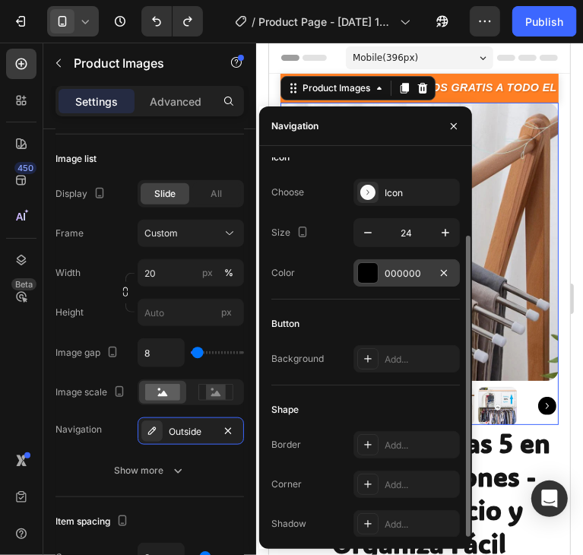
scroll to position [0, 0]
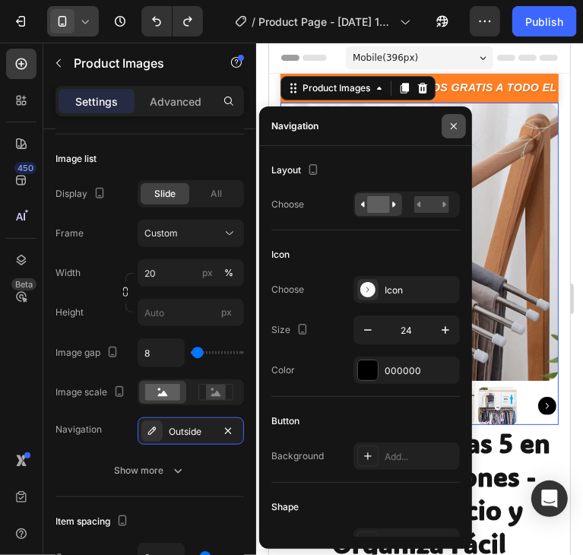
click at [450, 121] on icon "button" at bounding box center [454, 126] width 12 height 12
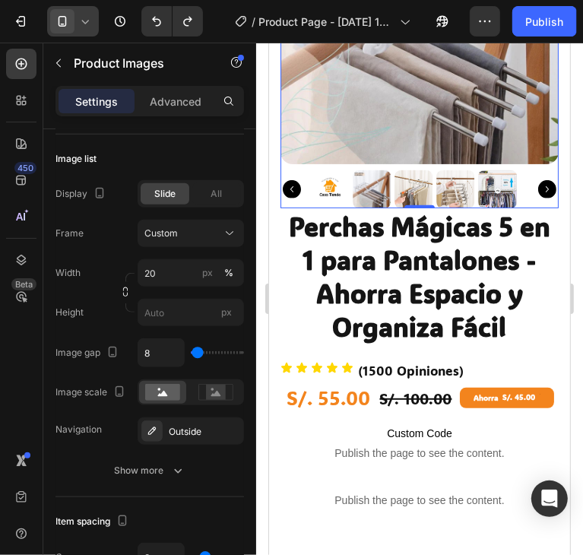
scroll to position [228, 0]
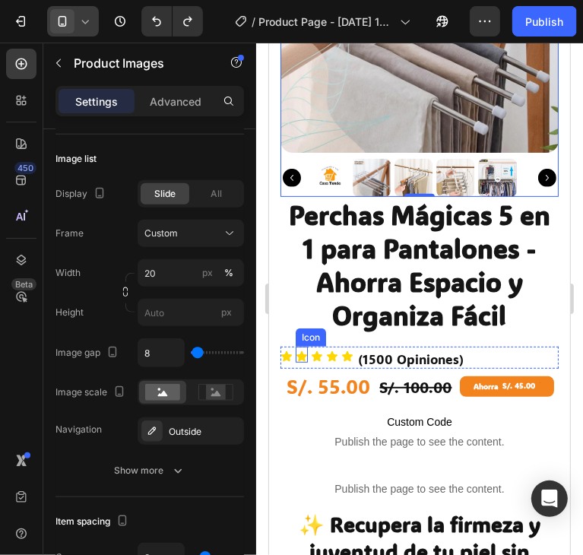
click at [299, 350] on icon at bounding box center [301, 355] width 11 height 10
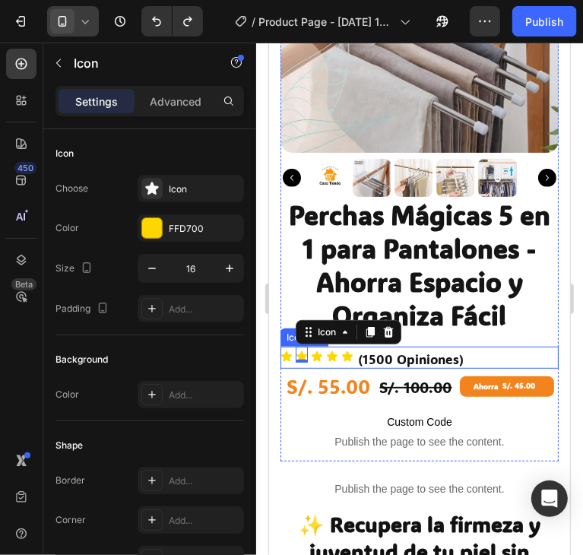
click at [490, 346] on div "Icon Icon 0 Icon Icon Icon (1500 Opiniones) Heading" at bounding box center [419, 357] width 278 height 22
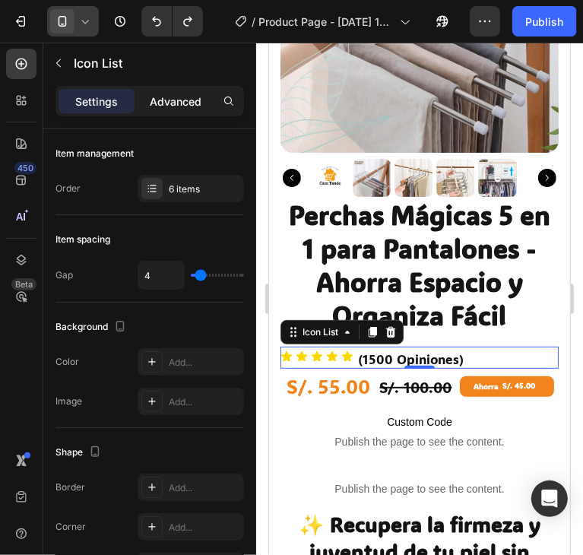
click at [173, 110] on div "Advanced" at bounding box center [176, 101] width 76 height 24
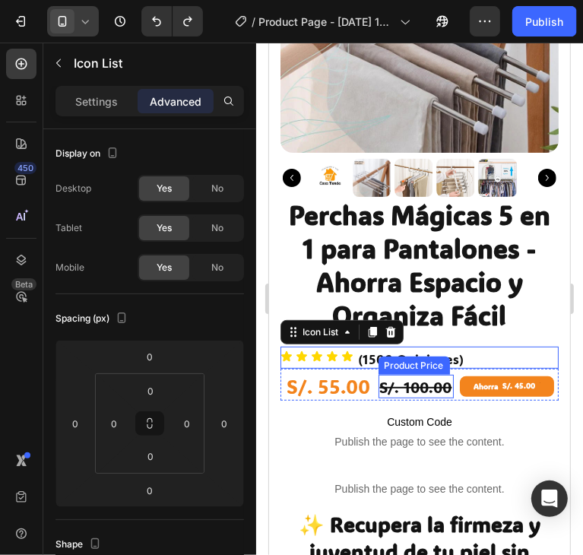
click at [400, 376] on div "S/. 100.00" at bounding box center [415, 386] width 75 height 23
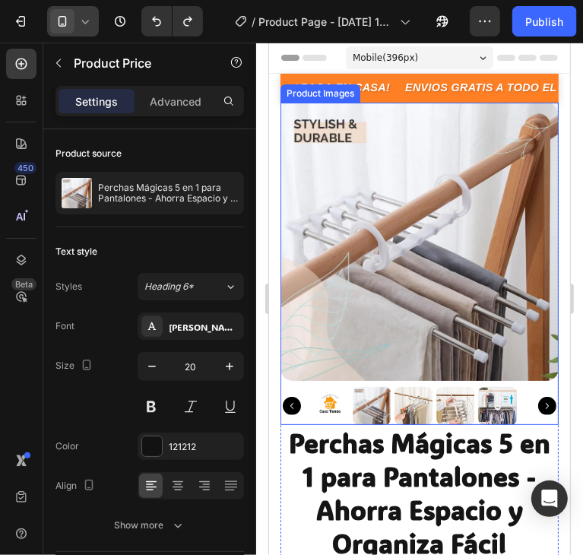
click at [398, 267] on img at bounding box center [419, 241] width 278 height 278
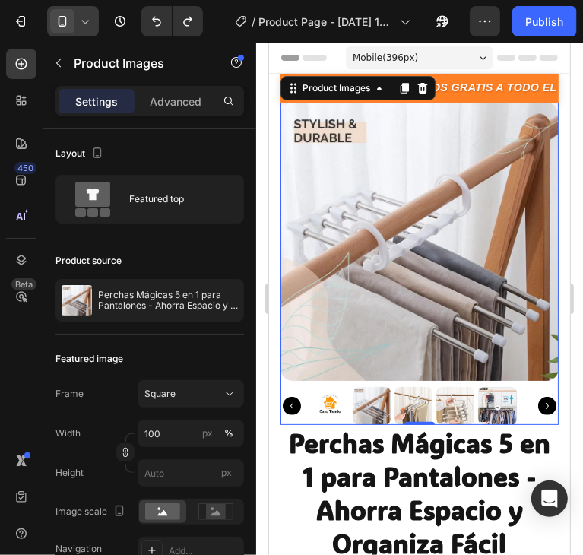
click at [436, 59] on div "Mobile ( 396 px)" at bounding box center [418, 57] width 147 height 23
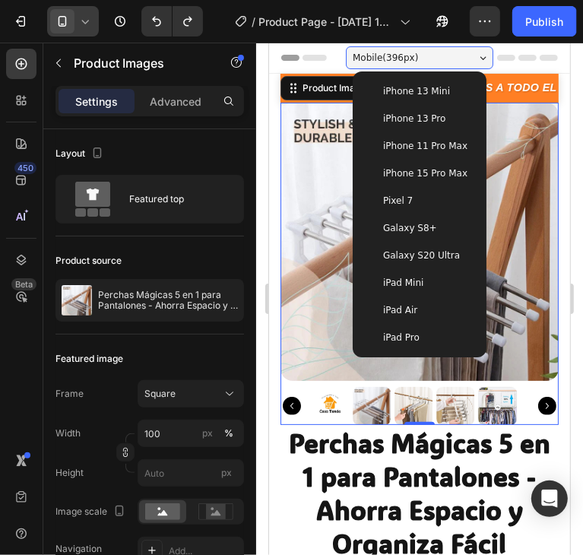
click at [436, 59] on div "Mobile ( 396 px)" at bounding box center [418, 57] width 147 height 23
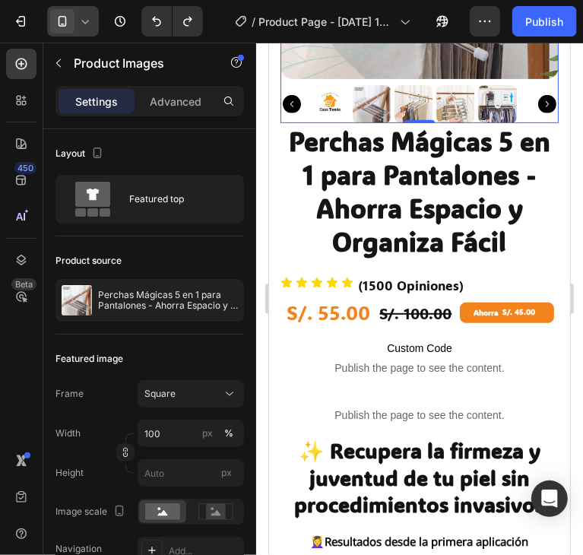
scroll to position [304, 0]
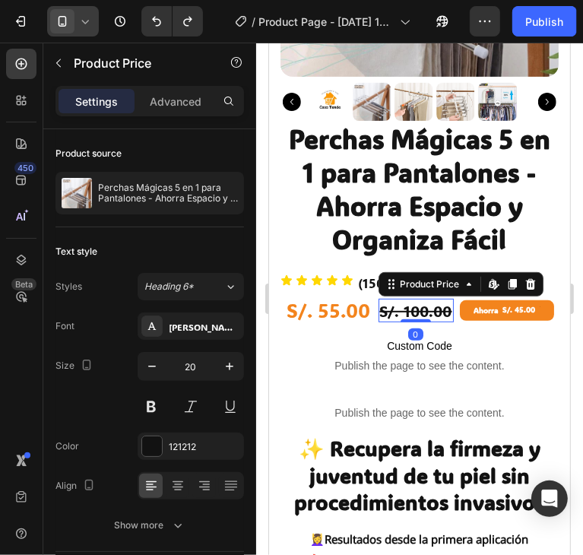
click at [407, 304] on div "S/. 100.00" at bounding box center [415, 310] width 75 height 23
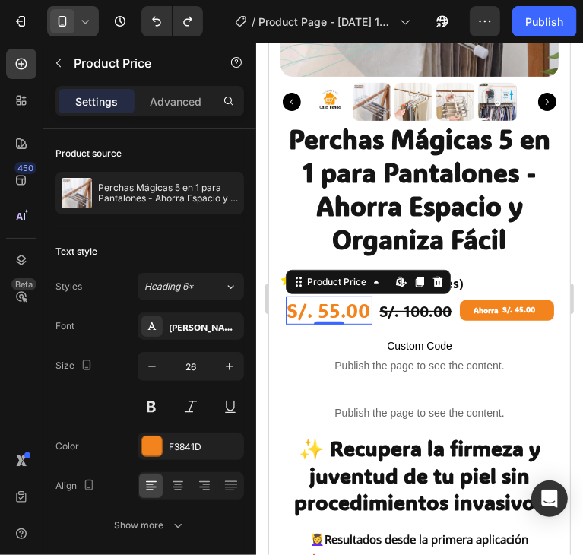
click at [313, 304] on div "S/. 55.00" at bounding box center [328, 310] width 87 height 29
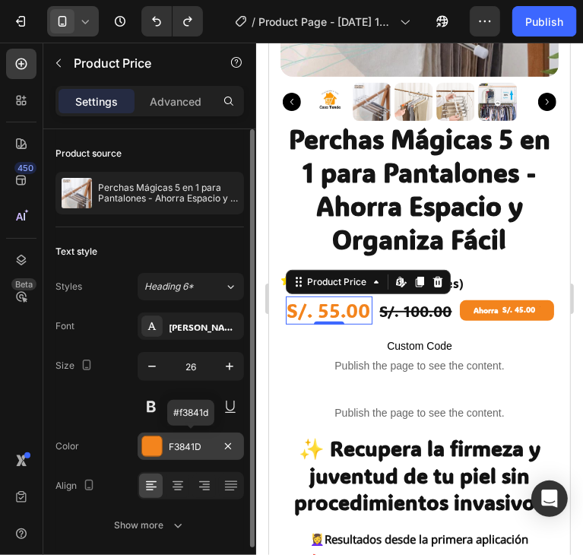
click at [157, 449] on div at bounding box center [152, 446] width 20 height 20
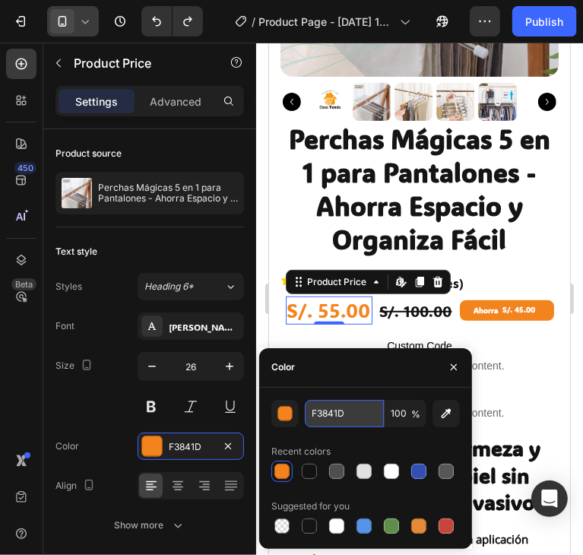
click at [320, 414] on input "F3841D" at bounding box center [344, 413] width 79 height 27
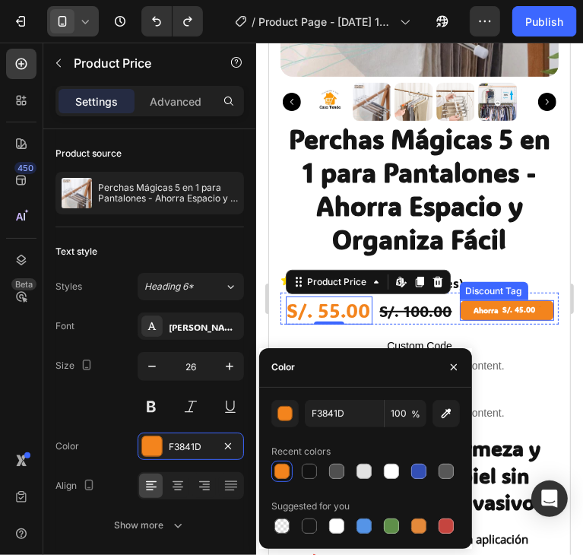
click at [537, 303] on div at bounding box center [539, 305] width 5 height 5
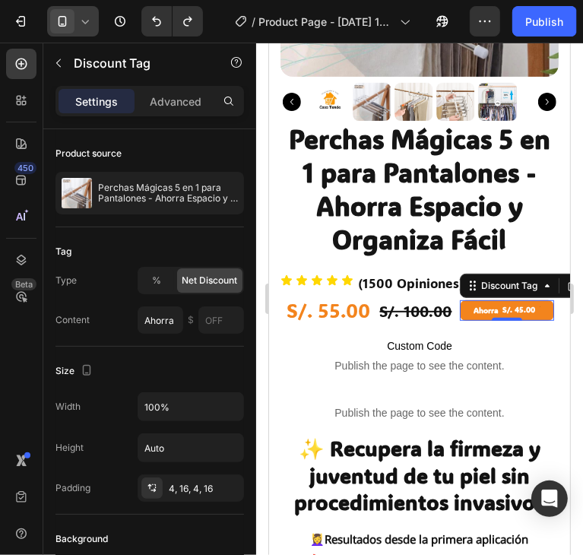
click at [471, 303] on div "Ahorra" at bounding box center [486, 310] width 30 height 14
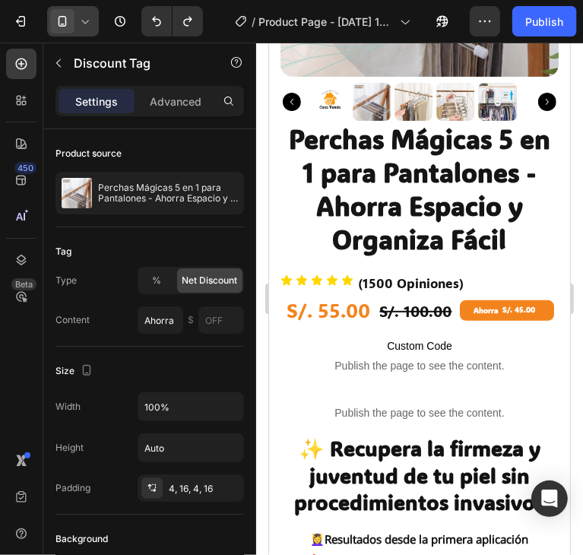
click at [459, 304] on div "Ahorra S/. 45.00" at bounding box center [506, 310] width 94 height 21
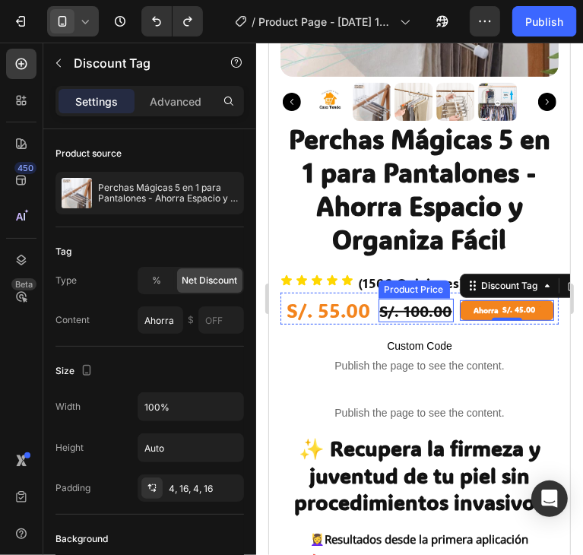
click at [404, 299] on div "S/. 100.00" at bounding box center [415, 310] width 75 height 23
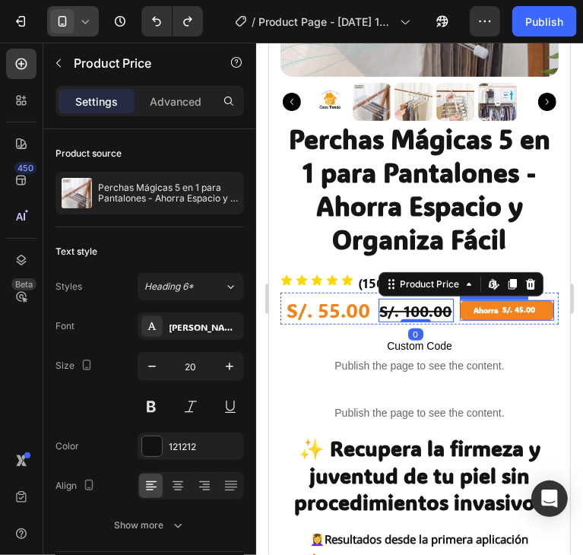
click at [537, 300] on div "Ahorra S/. 45.00" at bounding box center [506, 310] width 94 height 21
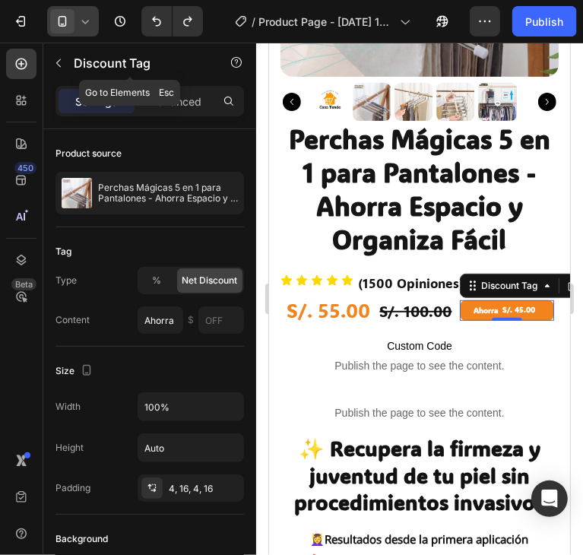
click at [54, 59] on icon "button" at bounding box center [58, 63] width 12 height 12
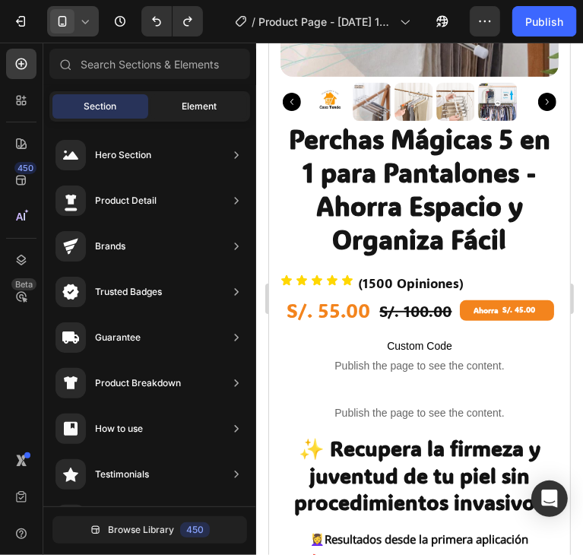
click at [183, 106] on span "Element" at bounding box center [199, 107] width 35 height 14
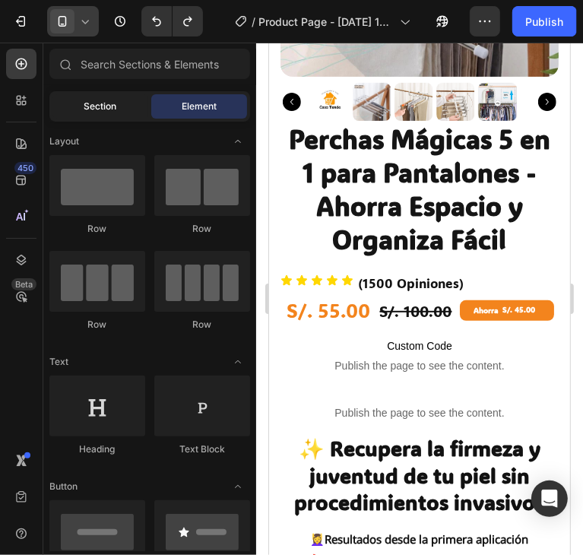
click at [85, 116] on div "Section" at bounding box center [100, 106] width 96 height 24
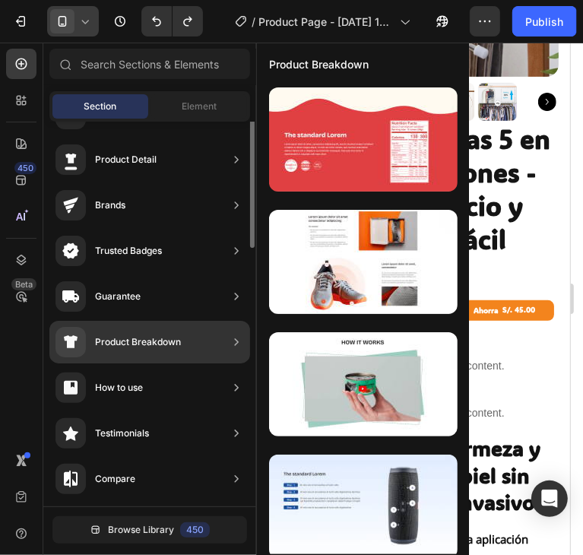
scroll to position [0, 0]
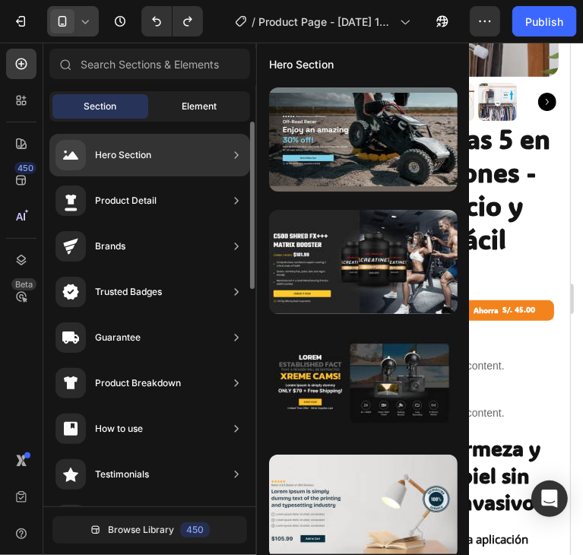
click at [185, 104] on span "Element" at bounding box center [199, 107] width 35 height 14
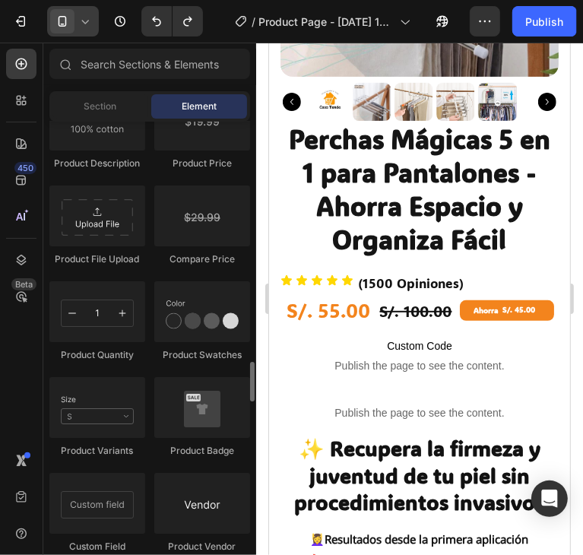
scroll to position [2428, 0]
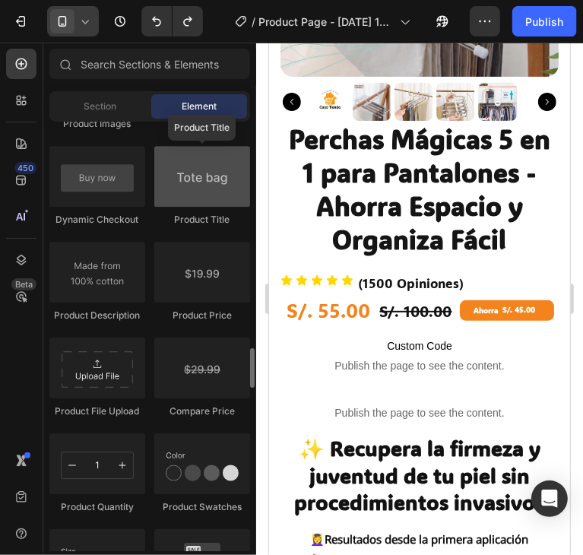
click at [217, 186] on div at bounding box center [202, 176] width 96 height 61
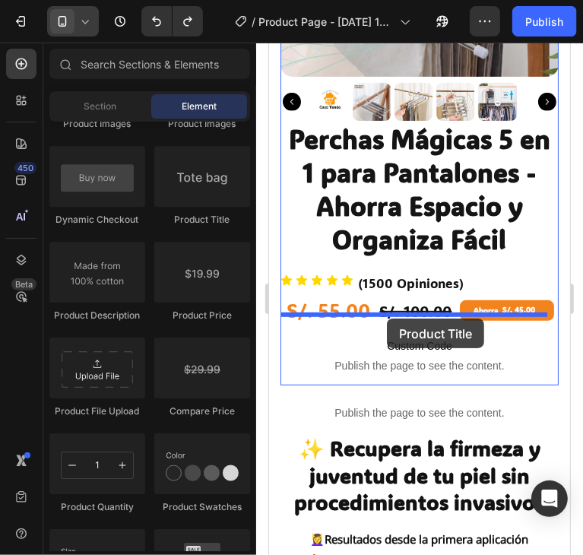
drag, startPoint x: 481, startPoint y: 230, endPoint x: 386, endPoint y: 318, distance: 129.1
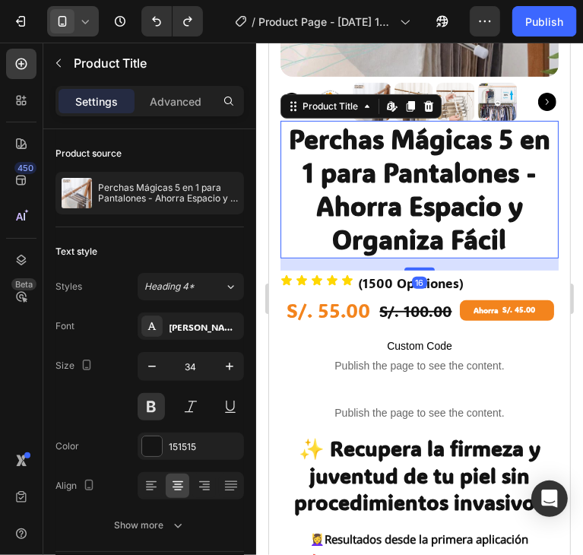
click at [366, 190] on h1 "Perchas Mágicas 5 en 1 para Pantalones - Ahorra Espacio y Organiza Fácil" at bounding box center [419, 189] width 278 height 138
click at [404, 193] on h1 "Perchas Mágicas 5 en 1 para Pantalones - Ahorra Espacio y Organiza Fácil" at bounding box center [419, 189] width 278 height 138
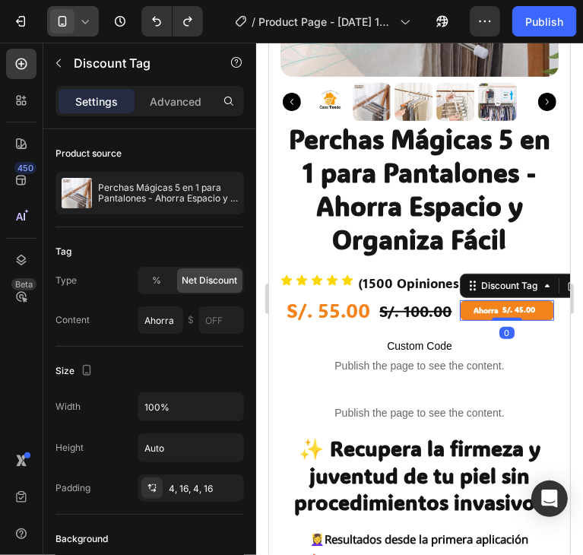
click at [502, 303] on div "S/. 45.00" at bounding box center [519, 309] width 36 height 13
click at [499, 278] on div "Discount Tag" at bounding box center [509, 285] width 62 height 14
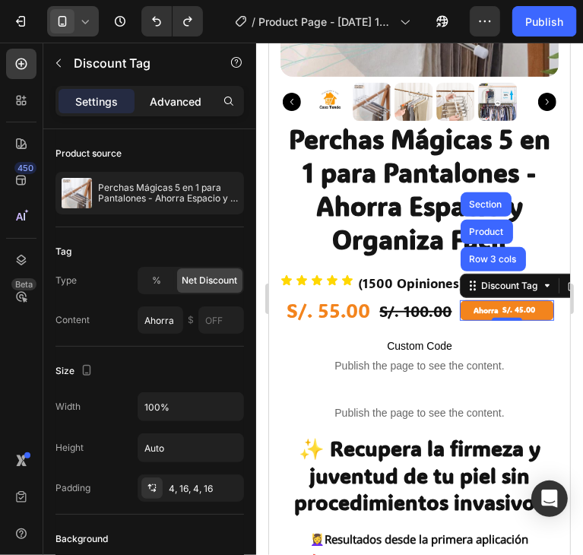
click at [182, 107] on p "Advanced" at bounding box center [176, 102] width 52 height 16
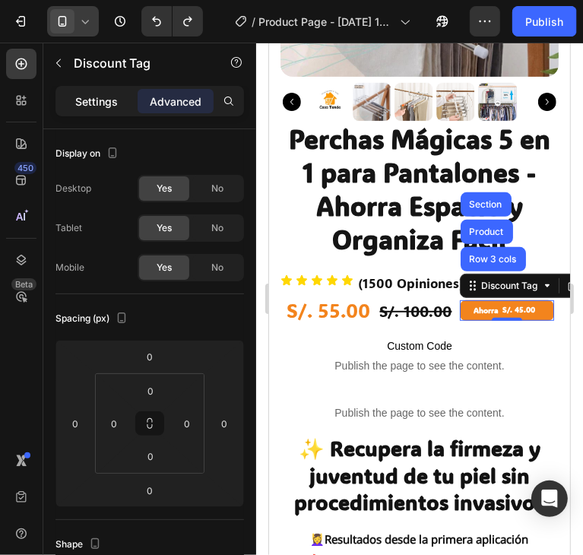
click at [102, 107] on p "Settings" at bounding box center [96, 102] width 43 height 16
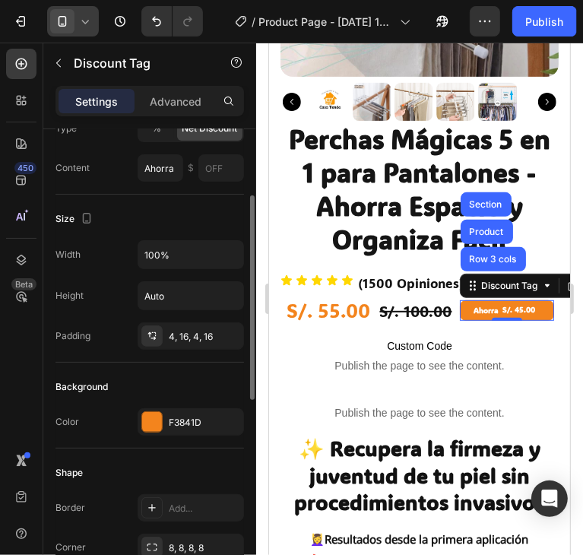
scroll to position [0, 0]
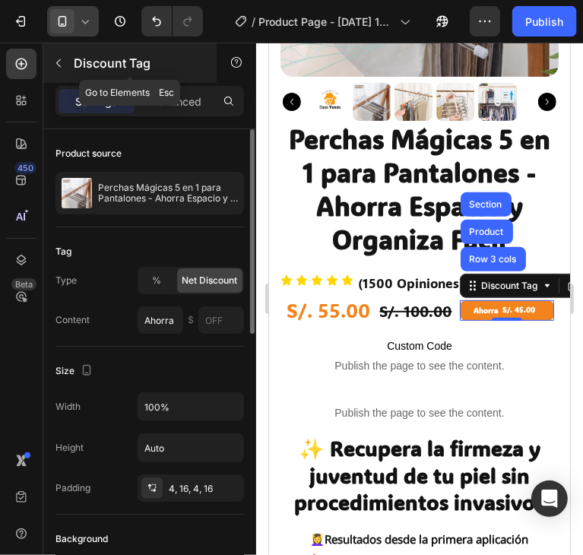
click at [68, 68] on button "button" at bounding box center [58, 63] width 24 height 24
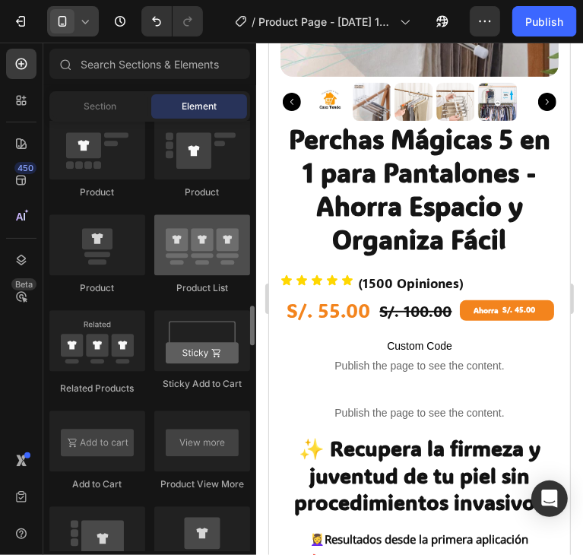
scroll to position [1896, 0]
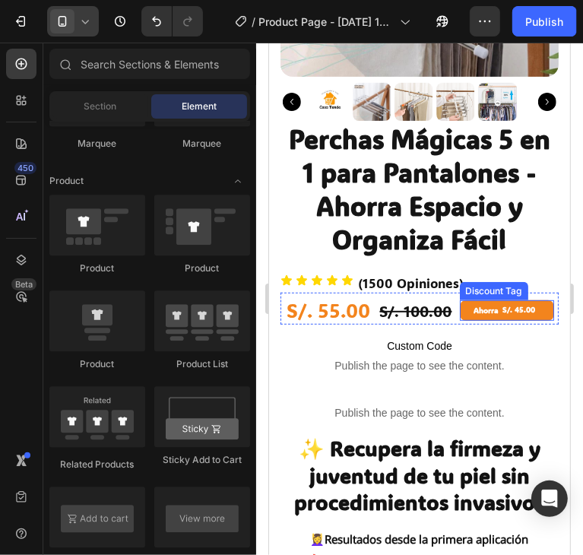
click at [534, 300] on div "Ahorra S/. 45.00" at bounding box center [506, 310] width 94 height 21
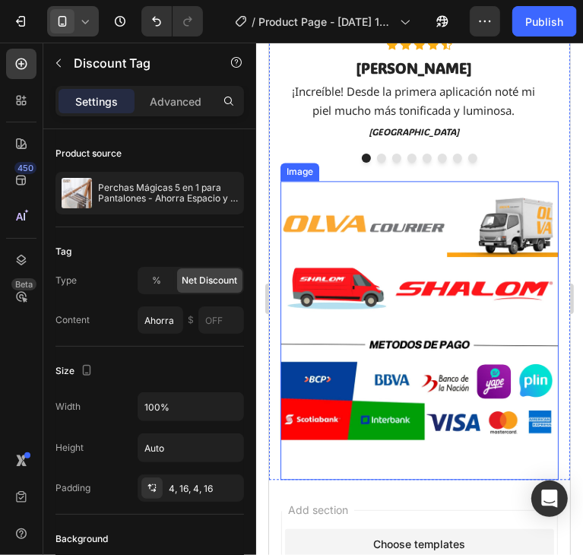
scroll to position [4503, 0]
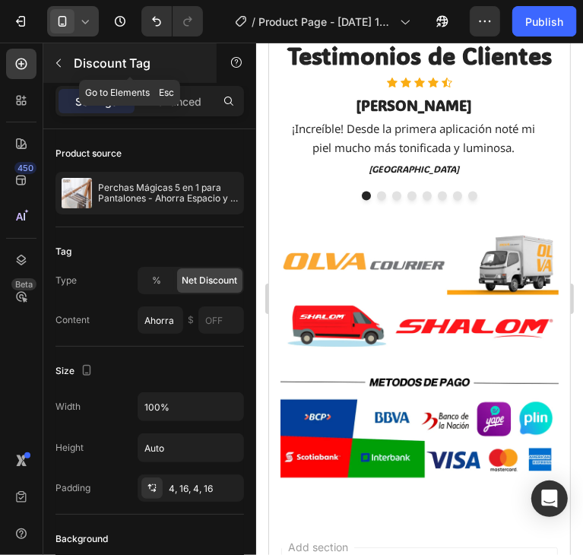
click at [56, 62] on icon "button" at bounding box center [58, 63] width 12 height 12
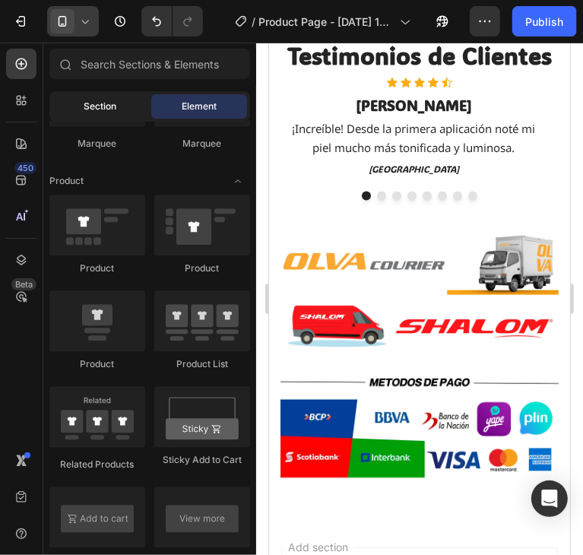
click at [125, 103] on div "Section" at bounding box center [100, 106] width 96 height 24
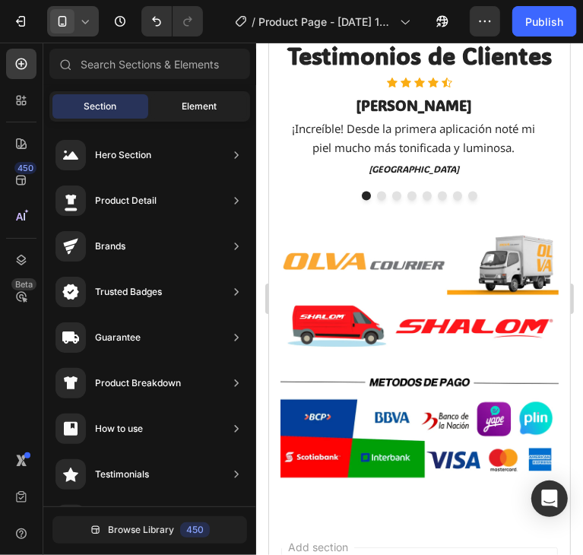
click at [185, 114] on div "Element" at bounding box center [199, 106] width 96 height 24
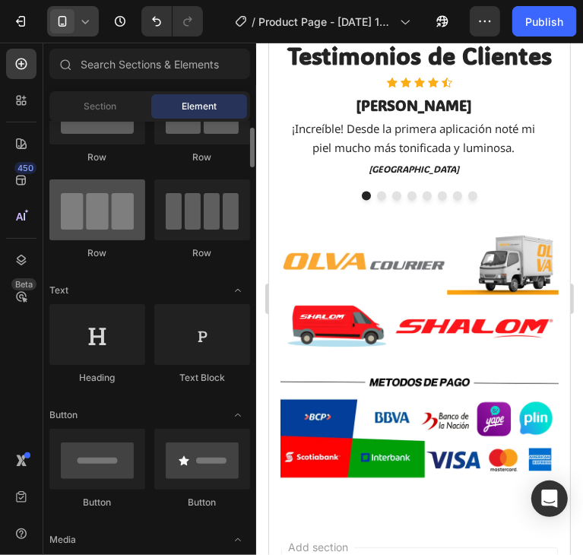
scroll to position [0, 0]
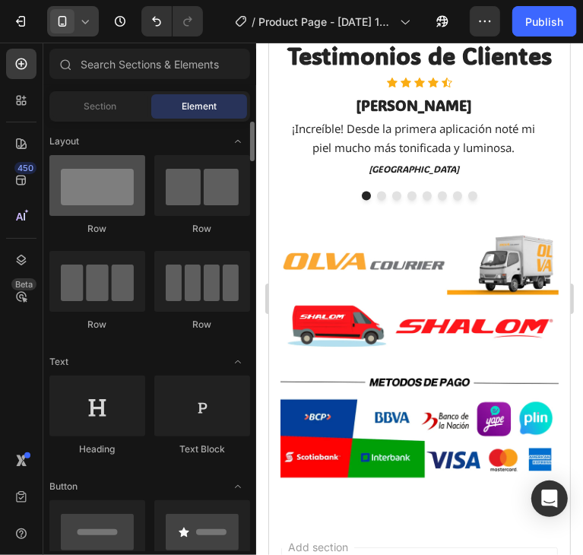
click at [100, 201] on div at bounding box center [97, 185] width 96 height 61
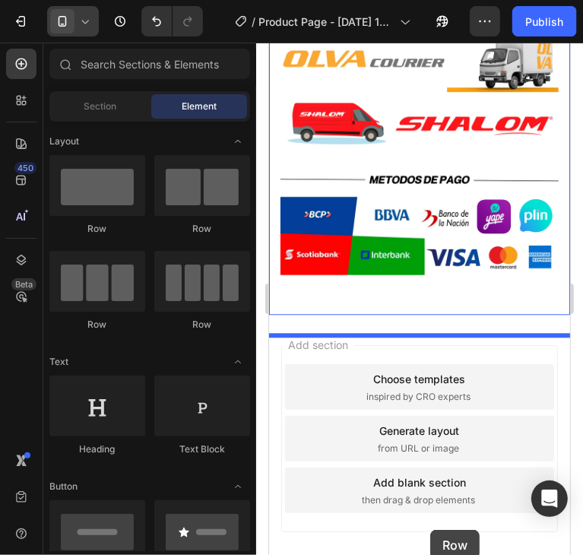
scroll to position [4807, 0]
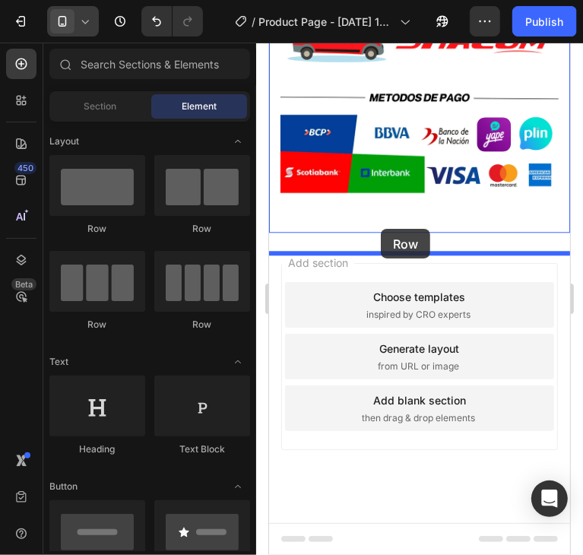
drag, startPoint x: 366, startPoint y: 243, endPoint x: 380, endPoint y: 228, distance: 20.5
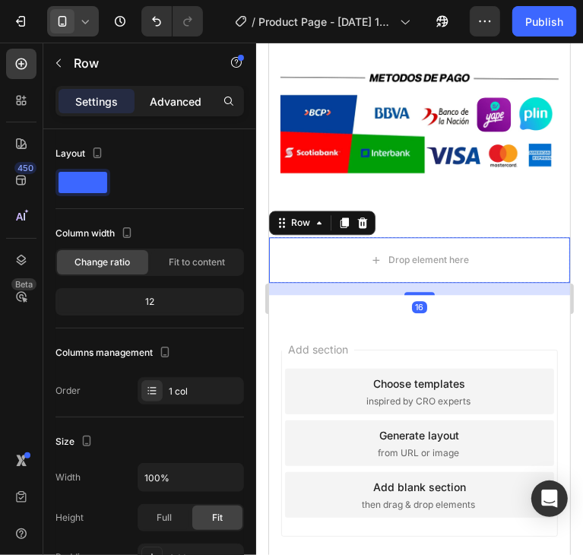
click at [176, 103] on p "Advanced" at bounding box center [176, 102] width 52 height 16
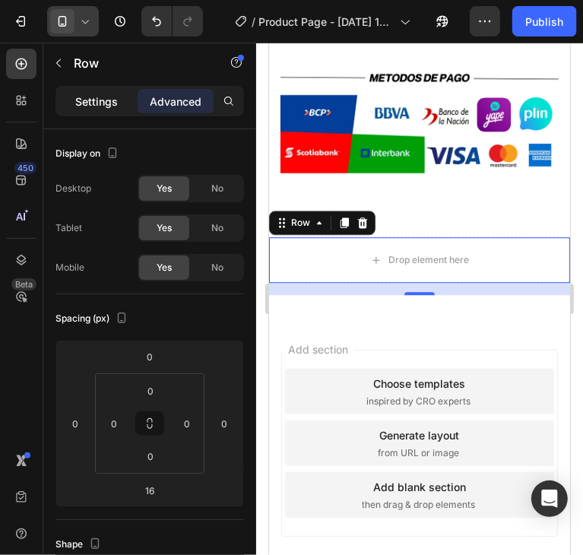
click at [107, 104] on p "Settings" at bounding box center [96, 102] width 43 height 16
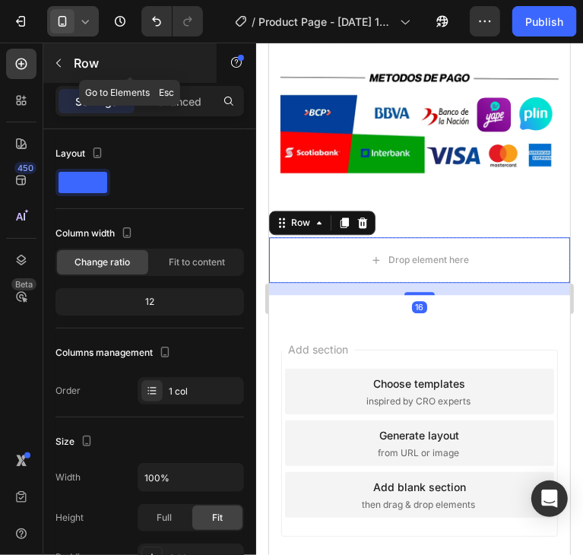
click at [62, 52] on button "button" at bounding box center [58, 63] width 24 height 24
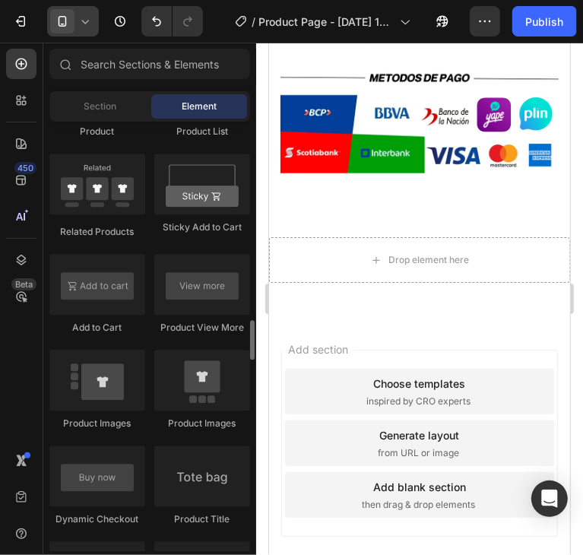
scroll to position [2281, 0]
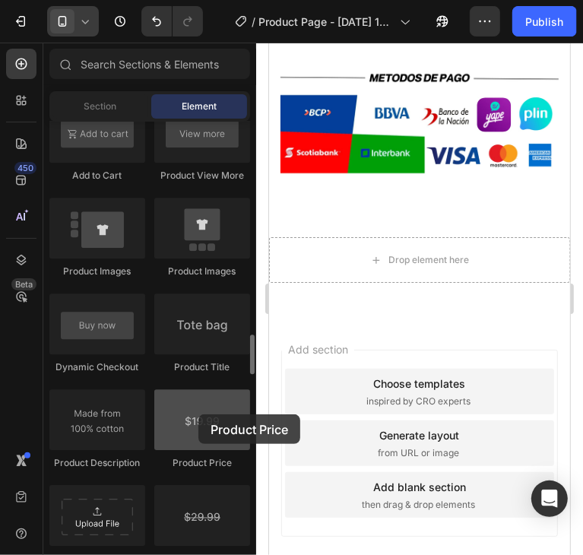
click at [198, 418] on div at bounding box center [202, 419] width 96 height 61
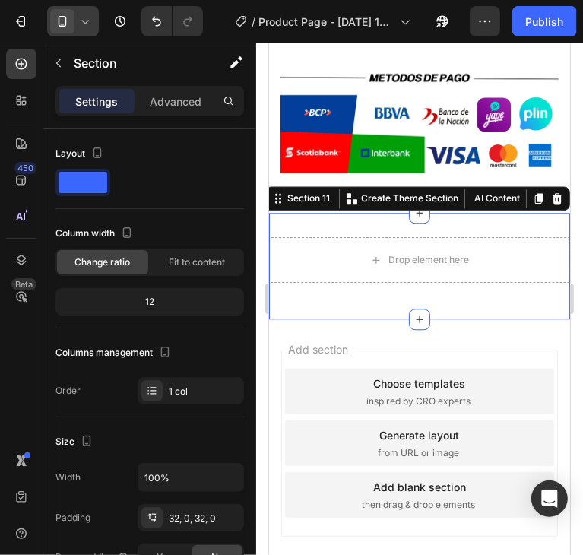
click at [523, 242] on div "Drop element here Row Section 11 You can create reusable sections Create Theme …" at bounding box center [418, 265] width 301 height 106
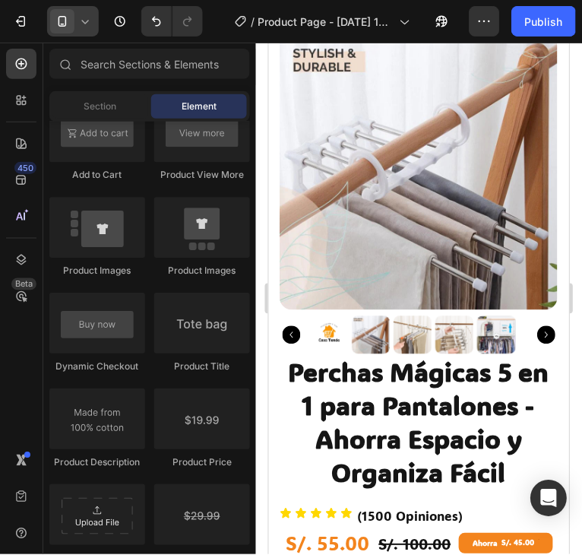
scroll to position [304, 0]
